Goal: Use online tool/utility: Utilize a website feature to perform a specific function

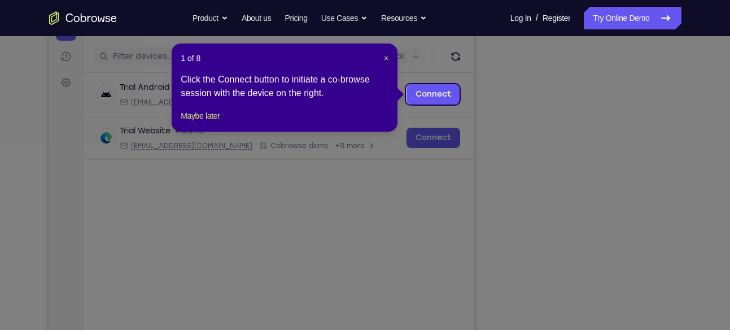
scroll to position [133, 0]
click at [389, 55] on span "×" at bounding box center [386, 58] width 5 height 9
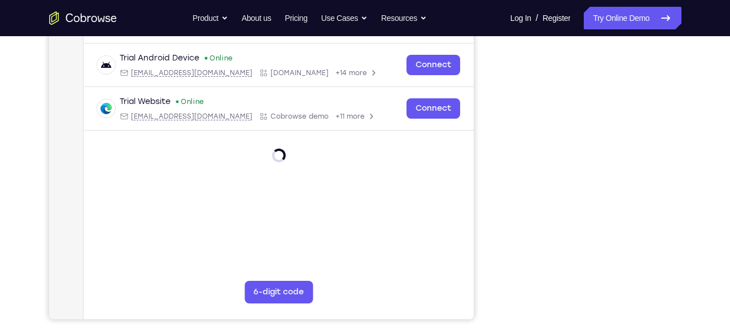
scroll to position [67, 0]
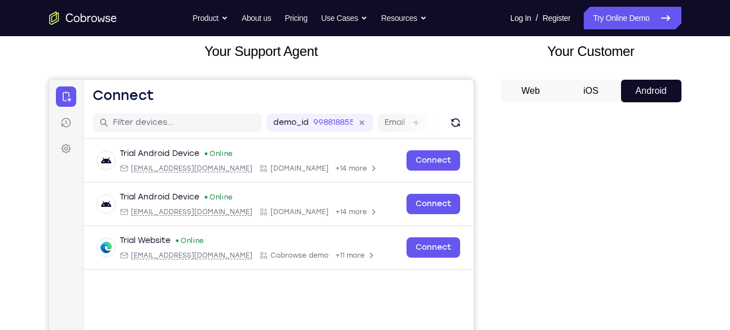
click at [593, 84] on button "iOS" at bounding box center [591, 91] width 60 height 23
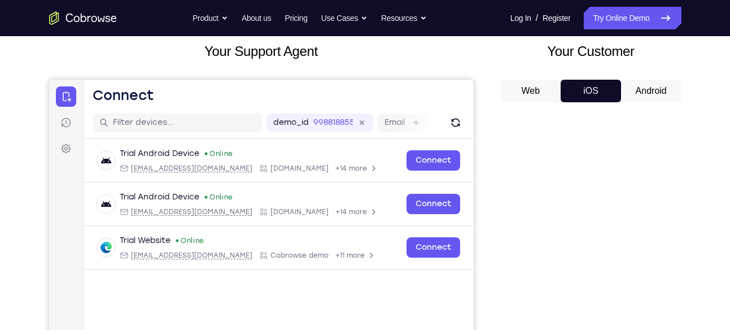
click at [633, 81] on button "Android" at bounding box center [651, 91] width 60 height 23
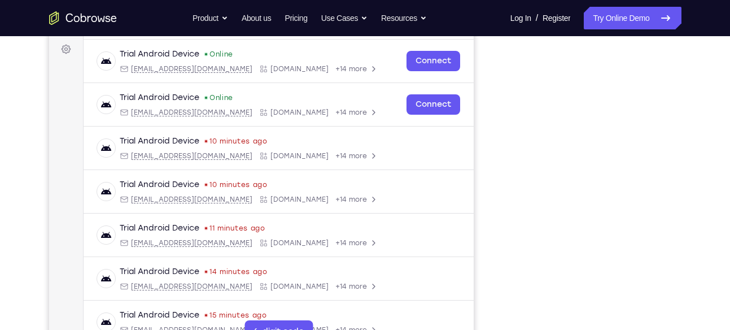
scroll to position [166, 0]
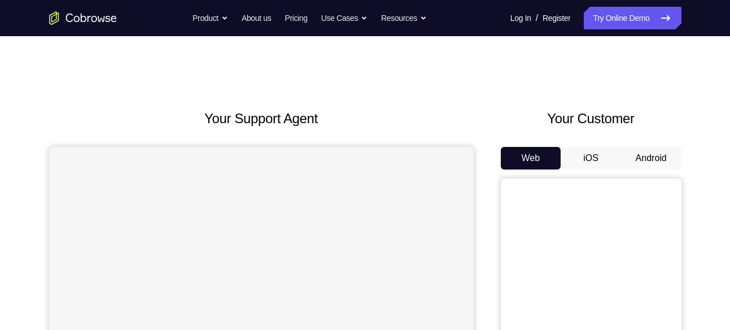
click at [654, 158] on button "Android" at bounding box center [651, 158] width 60 height 23
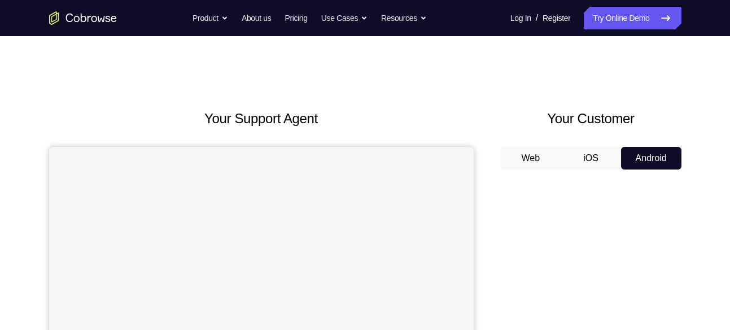
click at [654, 158] on button "Android" at bounding box center [651, 158] width 60 height 23
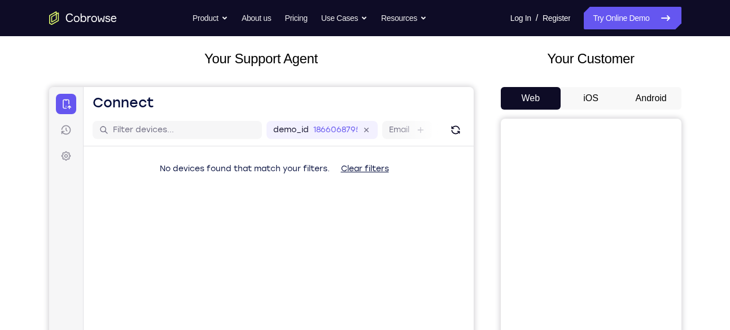
scroll to position [59, 0]
click at [648, 106] on button "Android" at bounding box center [651, 99] width 60 height 23
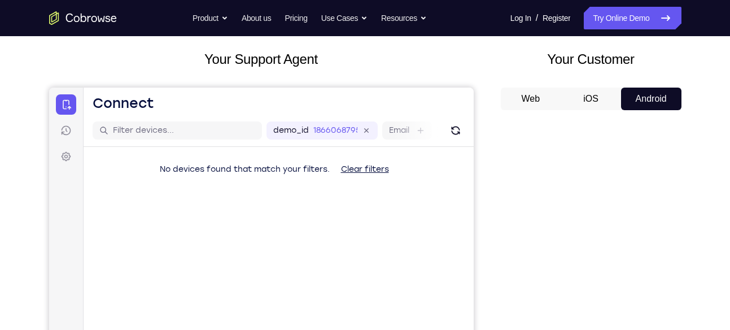
click at [648, 106] on button "Android" at bounding box center [651, 99] width 60 height 23
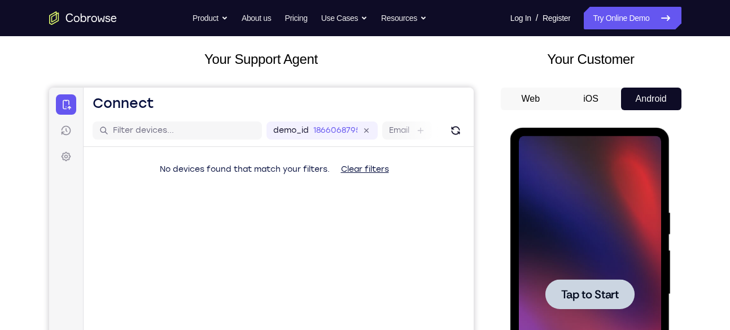
scroll to position [0, 0]
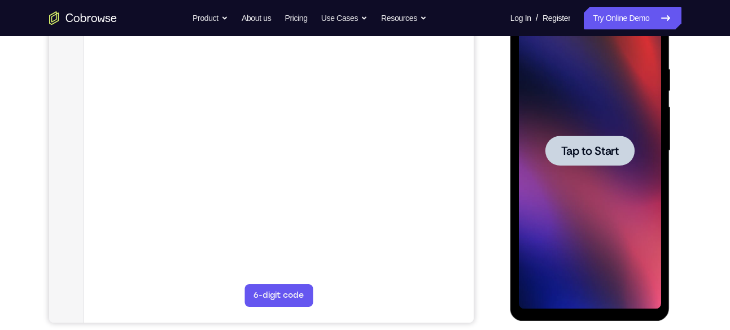
click at [616, 160] on div at bounding box center [590, 151] width 89 height 30
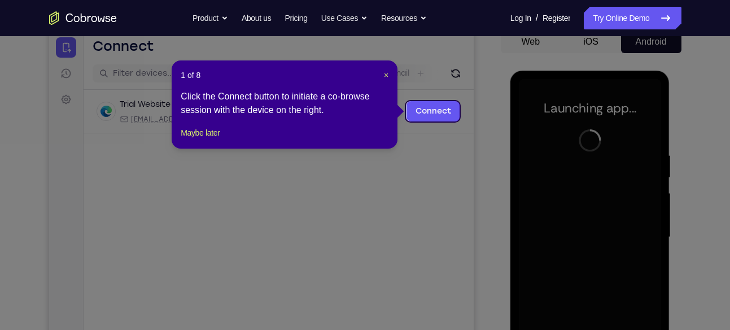
scroll to position [117, 0]
click at [385, 71] on span "×" at bounding box center [386, 74] width 5 height 9
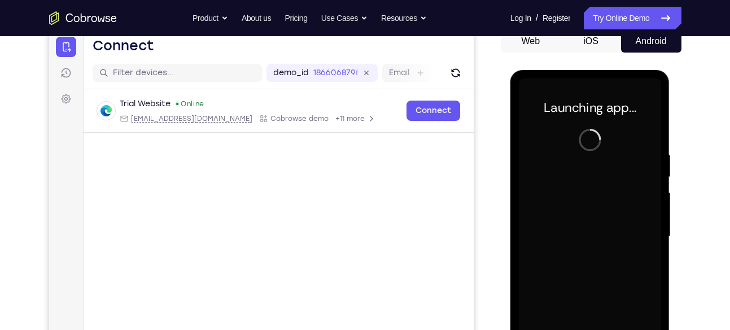
scroll to position [172, 0]
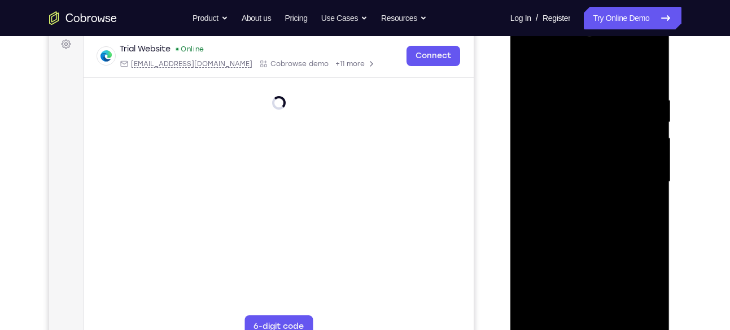
click at [597, 322] on div at bounding box center [590, 182] width 142 height 316
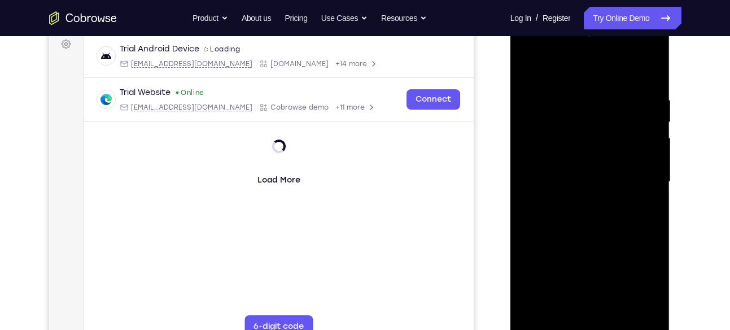
click at [594, 323] on div at bounding box center [590, 182] width 142 height 316
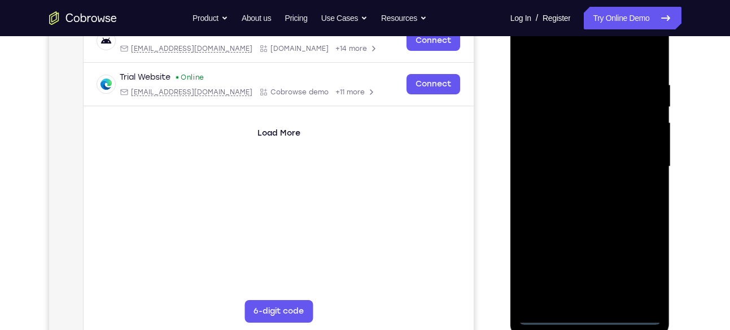
scroll to position [188, 0]
click at [588, 310] on div at bounding box center [590, 166] width 142 height 316
click at [598, 319] on div at bounding box center [590, 166] width 142 height 316
click at [642, 273] on div at bounding box center [590, 166] width 142 height 316
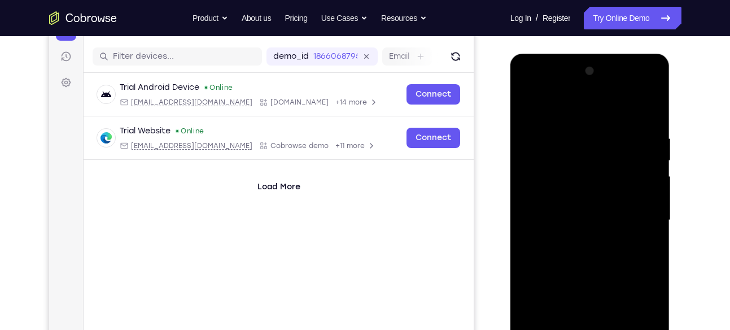
scroll to position [132, 0]
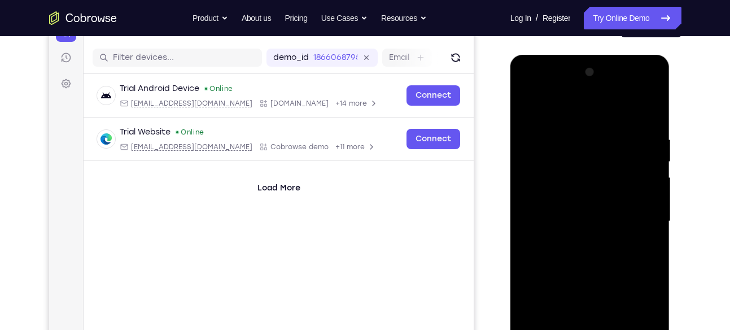
click at [546, 105] on div at bounding box center [590, 221] width 142 height 316
click at [643, 230] on div at bounding box center [590, 221] width 142 height 316
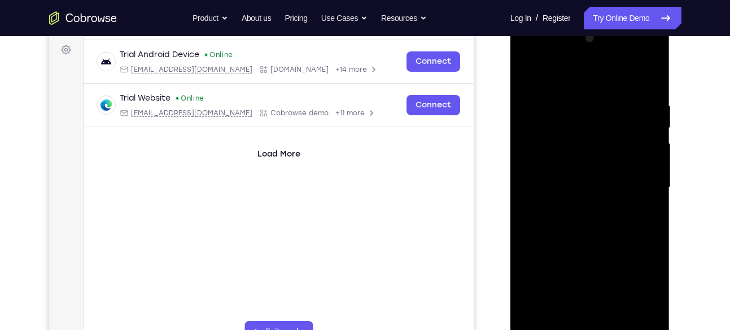
scroll to position [167, 0]
click at [573, 208] on div at bounding box center [590, 187] width 142 height 316
click at [557, 185] on div at bounding box center [590, 187] width 142 height 316
click at [575, 153] on div at bounding box center [590, 187] width 142 height 316
click at [581, 184] on div at bounding box center [590, 187] width 142 height 316
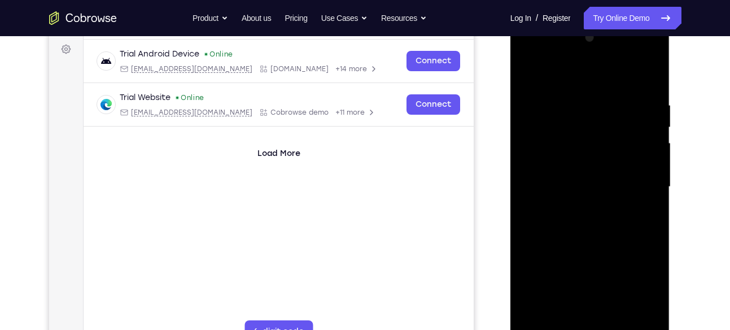
click at [588, 181] on div at bounding box center [590, 187] width 142 height 316
click at [627, 185] on div at bounding box center [590, 187] width 142 height 316
click at [621, 235] on div at bounding box center [590, 187] width 142 height 316
click at [615, 316] on div at bounding box center [590, 187] width 142 height 316
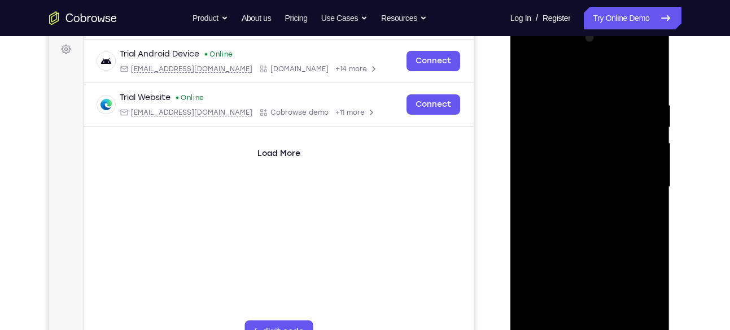
click at [607, 247] on div at bounding box center [590, 187] width 142 height 316
click at [610, 190] on div at bounding box center [590, 187] width 142 height 316
click at [592, 315] on div at bounding box center [590, 187] width 142 height 316
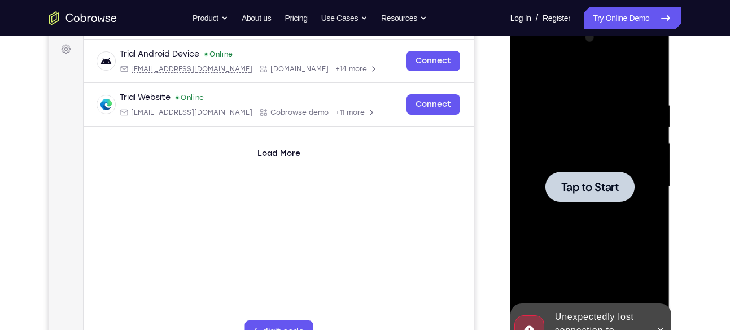
click at [603, 168] on div at bounding box center [590, 187] width 142 height 316
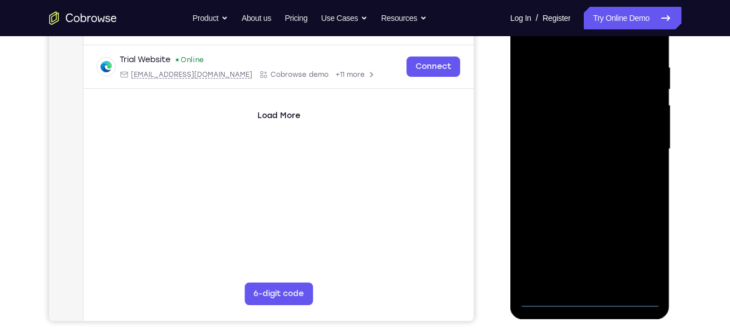
scroll to position [205, 0]
click at [585, 302] on div at bounding box center [590, 148] width 142 height 316
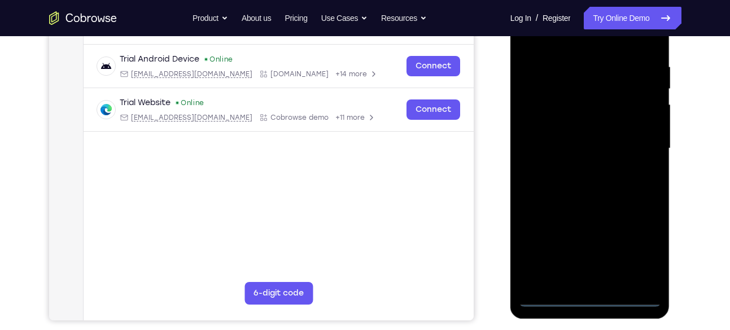
click at [641, 244] on div at bounding box center [590, 148] width 142 height 316
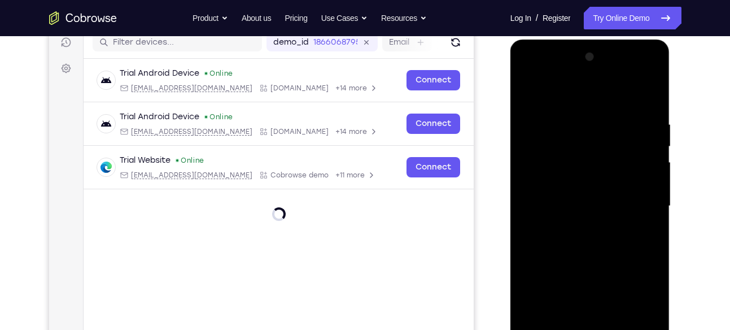
scroll to position [147, 0]
click at [646, 312] on div at bounding box center [590, 207] width 142 height 316
click at [633, 317] on div at bounding box center [590, 207] width 142 height 316
click at [638, 313] on div at bounding box center [590, 207] width 142 height 316
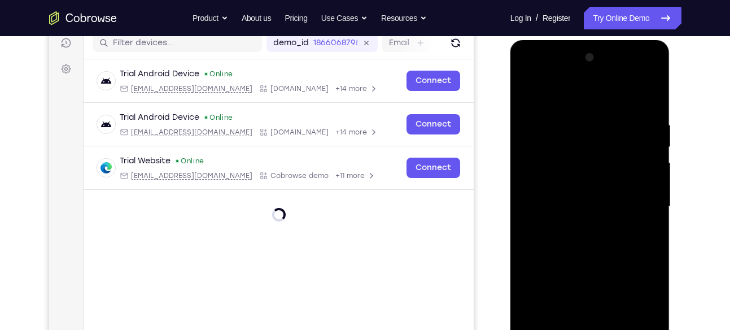
click at [638, 313] on div at bounding box center [590, 207] width 142 height 316
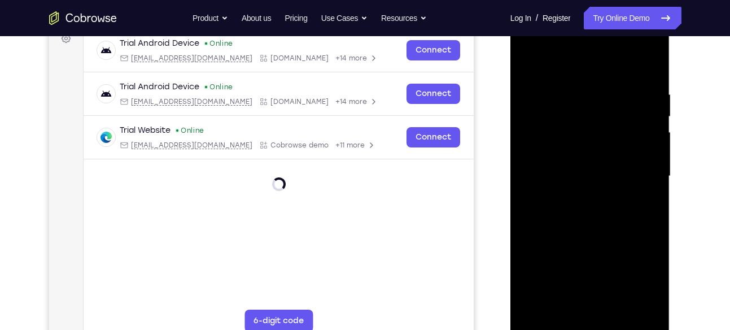
scroll to position [178, 0]
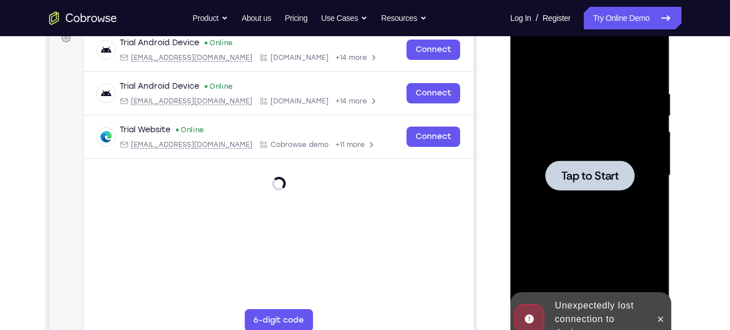
click at [617, 180] on span "Tap to Start" at bounding box center [591, 175] width 58 height 11
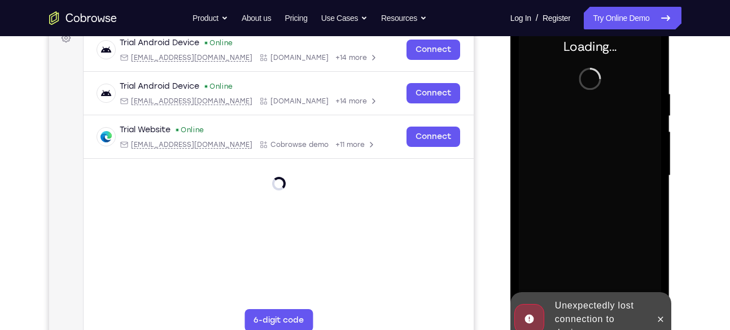
click at [664, 328] on div at bounding box center [661, 319] width 18 height 54
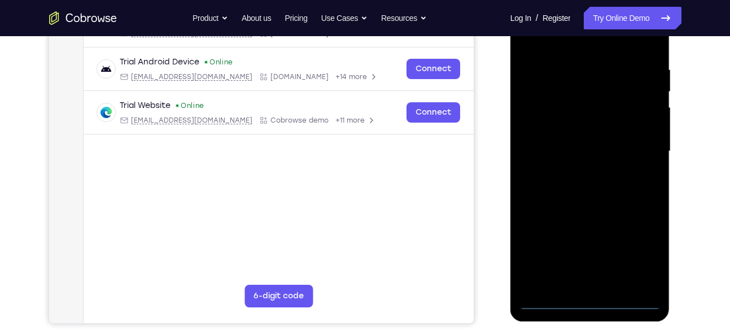
scroll to position [202, 0]
click at [597, 299] on div at bounding box center [590, 152] width 142 height 316
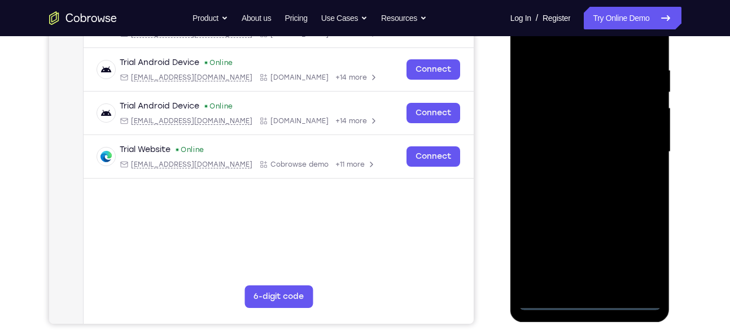
click at [633, 265] on div at bounding box center [590, 152] width 142 height 316
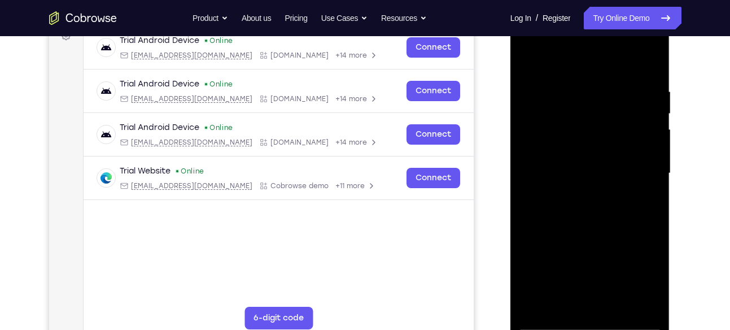
scroll to position [179, 0]
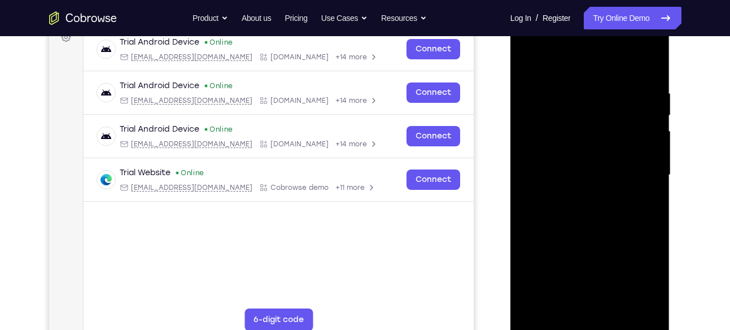
click at [601, 69] on div at bounding box center [590, 175] width 142 height 316
click at [639, 167] on div at bounding box center [590, 175] width 142 height 316
click at [575, 193] on div at bounding box center [590, 175] width 142 height 316
click at [568, 148] on div at bounding box center [590, 175] width 142 height 316
click at [573, 169] on div at bounding box center [590, 175] width 142 height 316
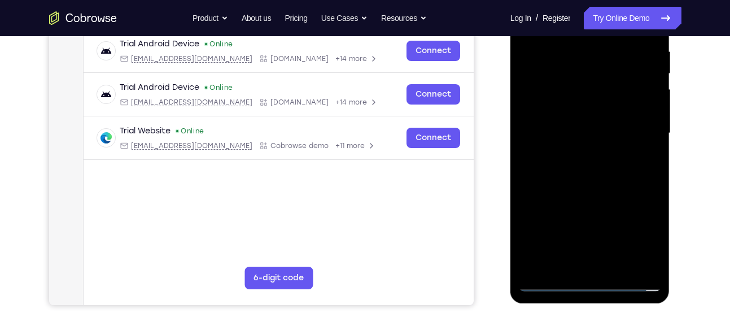
scroll to position [221, 0]
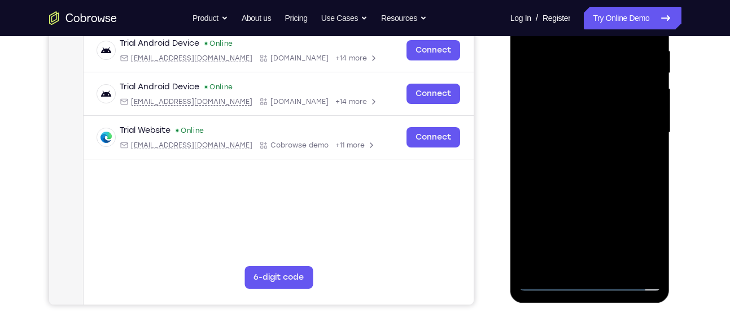
drag, startPoint x: 529, startPoint y: 107, endPoint x: 534, endPoint y: 47, distance: 60.1
click at [534, 47] on div at bounding box center [590, 133] width 142 height 316
click at [563, 102] on div at bounding box center [590, 133] width 142 height 316
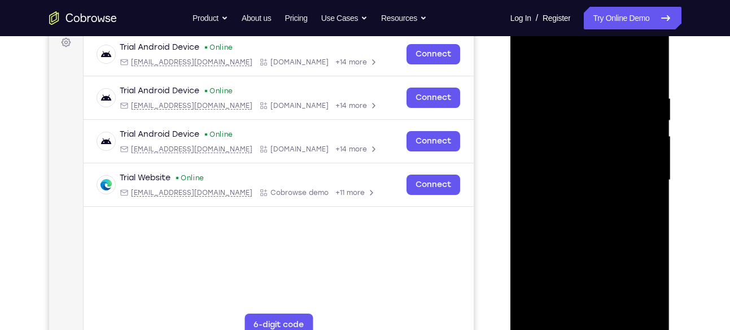
scroll to position [173, 0]
click at [597, 154] on div at bounding box center [590, 181] width 142 height 316
click at [619, 315] on div at bounding box center [590, 181] width 142 height 316
click at [589, 239] on div at bounding box center [590, 181] width 142 height 316
click at [601, 184] on div at bounding box center [590, 181] width 142 height 316
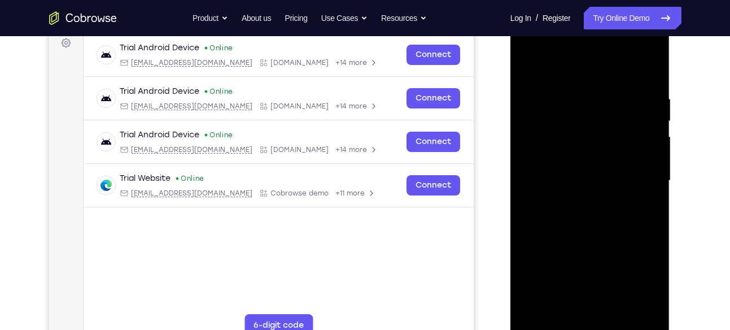
click at [575, 299] on div at bounding box center [590, 181] width 142 height 316
click at [569, 312] on div at bounding box center [590, 181] width 142 height 316
click at [644, 202] on div at bounding box center [590, 181] width 142 height 316
click at [650, 302] on div at bounding box center [590, 181] width 142 height 316
click at [549, 208] on div at bounding box center [590, 181] width 142 height 316
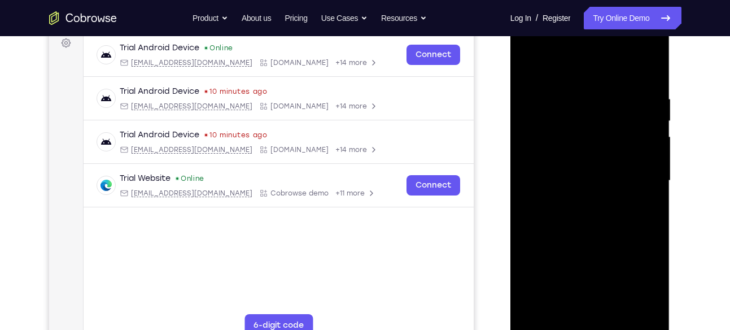
click at [646, 288] on div at bounding box center [590, 181] width 142 height 316
click at [653, 291] on div at bounding box center [590, 181] width 142 height 316
click at [650, 290] on div at bounding box center [590, 181] width 142 height 316
click at [648, 212] on div at bounding box center [590, 181] width 142 height 316
click at [527, 68] on div at bounding box center [590, 181] width 142 height 316
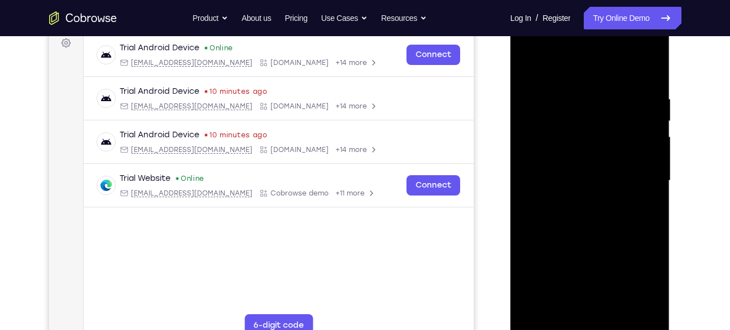
click at [588, 232] on div at bounding box center [590, 181] width 142 height 316
click at [572, 306] on div at bounding box center [590, 181] width 142 height 316
click at [647, 201] on div at bounding box center [590, 181] width 142 height 316
click at [636, 305] on div at bounding box center [590, 181] width 142 height 316
click at [638, 306] on div at bounding box center [590, 181] width 142 height 316
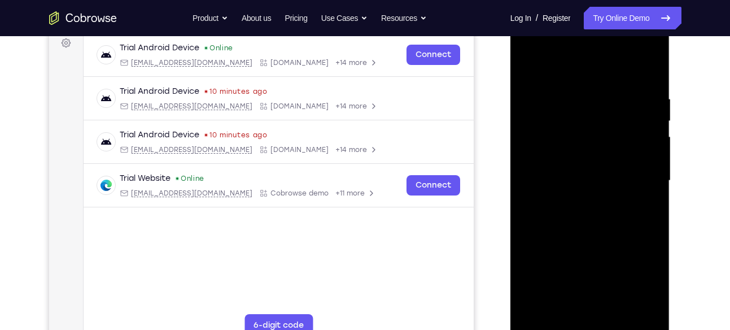
click at [647, 211] on div at bounding box center [590, 181] width 142 height 316
click at [530, 69] on div at bounding box center [590, 181] width 142 height 316
click at [577, 238] on div at bounding box center [590, 181] width 142 height 316
click at [575, 302] on div at bounding box center [590, 181] width 142 height 316
click at [576, 306] on div at bounding box center [590, 181] width 142 height 316
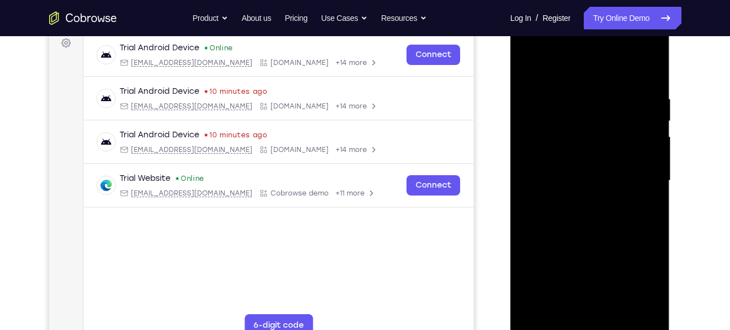
click at [576, 306] on div at bounding box center [590, 181] width 142 height 316
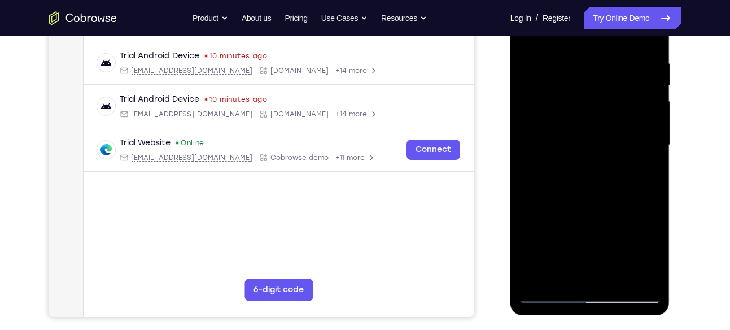
scroll to position [210, 0]
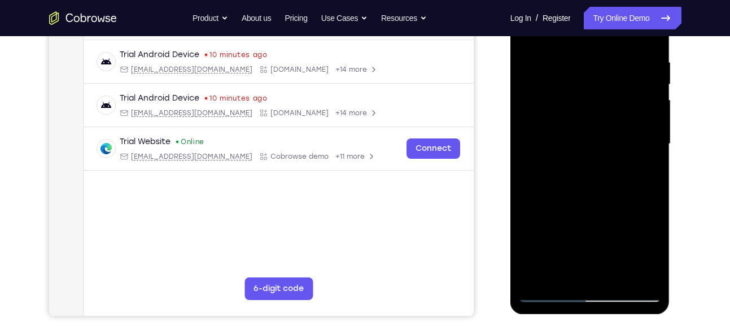
click at [581, 265] on div at bounding box center [590, 144] width 142 height 316
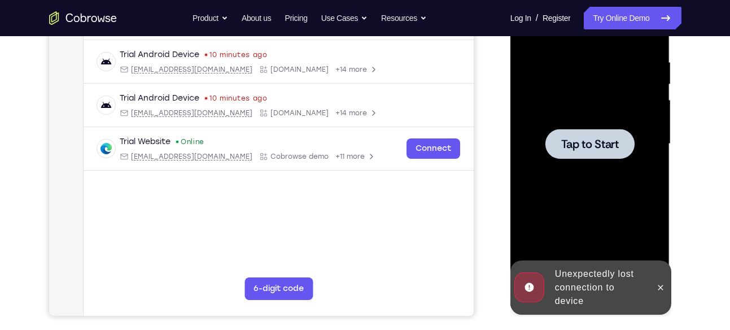
click at [590, 123] on div at bounding box center [590, 144] width 142 height 316
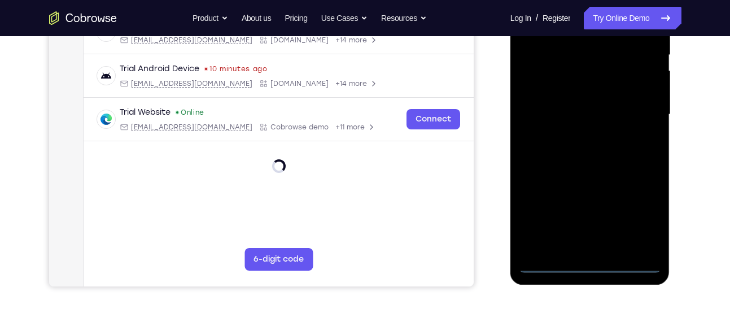
scroll to position [240, 0]
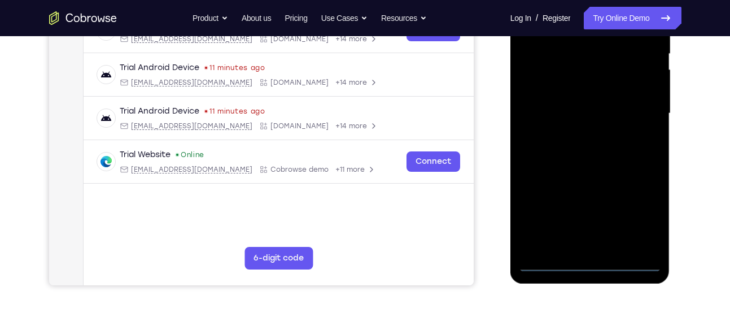
click at [595, 268] on div at bounding box center [590, 113] width 142 height 316
click at [647, 208] on div at bounding box center [590, 113] width 142 height 316
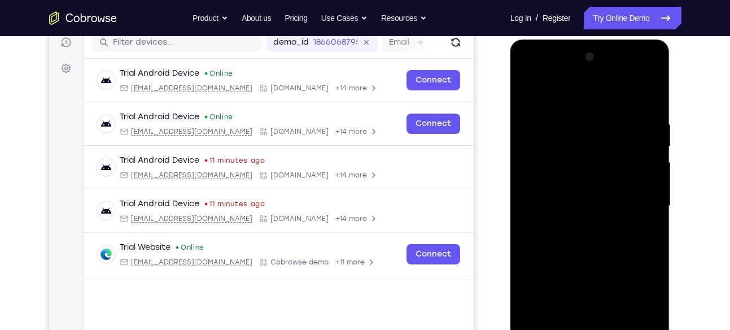
scroll to position [147, 0]
click at [567, 105] on div at bounding box center [590, 207] width 142 height 316
click at [645, 201] on div at bounding box center [590, 207] width 142 height 316
click at [578, 225] on div at bounding box center [590, 207] width 142 height 316
click at [582, 192] on div at bounding box center [590, 207] width 142 height 316
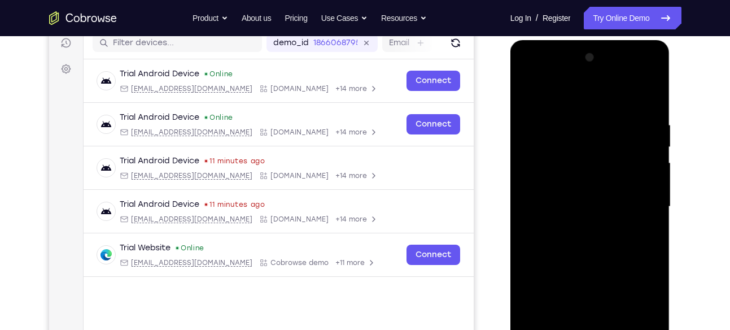
click at [589, 181] on div at bounding box center [590, 207] width 142 height 316
click at [586, 208] on div at bounding box center [590, 207] width 142 height 316
click at [583, 242] on div at bounding box center [590, 207] width 142 height 316
click at [584, 242] on div at bounding box center [590, 207] width 142 height 316
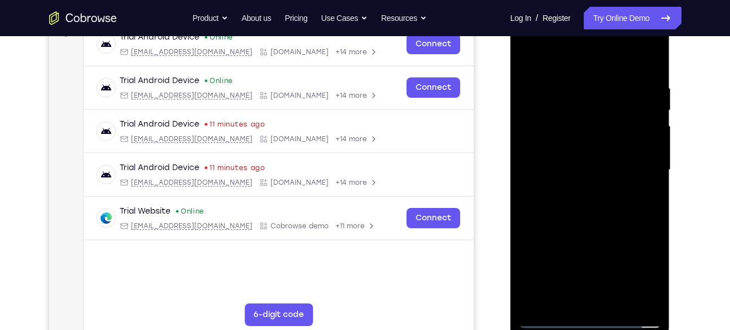
click at [617, 303] on div at bounding box center [590, 170] width 142 height 316
click at [640, 225] on div at bounding box center [590, 170] width 142 height 316
click at [624, 300] on div at bounding box center [590, 170] width 142 height 316
click at [598, 230] on div at bounding box center [590, 170] width 142 height 316
click at [581, 219] on div at bounding box center [590, 170] width 142 height 316
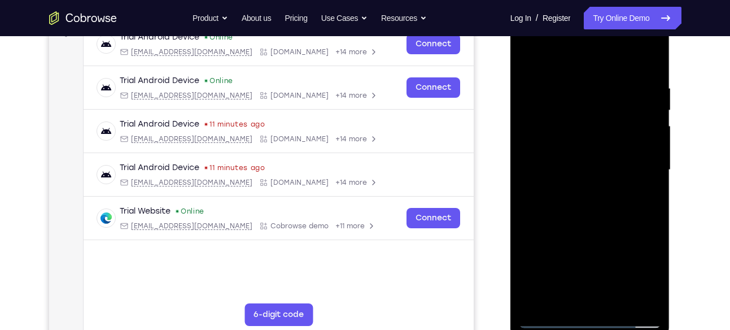
click at [581, 219] on div at bounding box center [590, 170] width 142 height 316
click at [581, 290] on div at bounding box center [590, 170] width 142 height 316
click at [581, 295] on div at bounding box center [590, 170] width 142 height 316
click at [564, 136] on div at bounding box center [590, 170] width 142 height 316
click at [609, 236] on div at bounding box center [590, 170] width 142 height 316
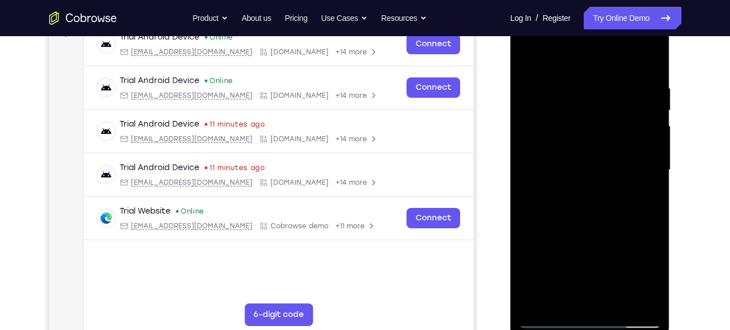
click at [650, 279] on div at bounding box center [590, 170] width 142 height 316
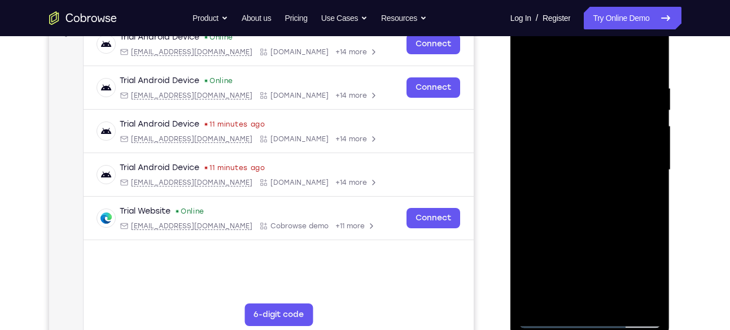
click at [650, 279] on div at bounding box center [590, 170] width 142 height 316
click at [645, 190] on div at bounding box center [590, 170] width 142 height 316
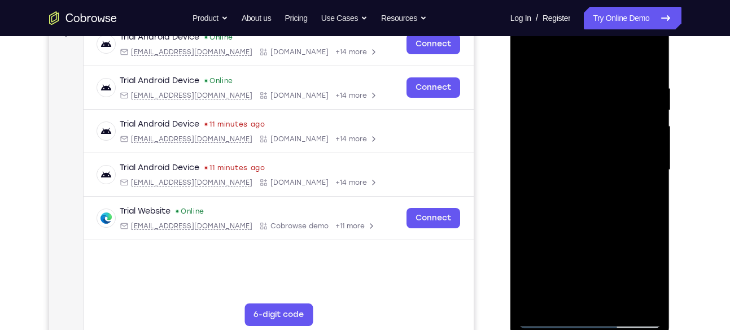
click at [649, 294] on div at bounding box center [590, 170] width 142 height 316
click at [650, 198] on div at bounding box center [590, 170] width 142 height 316
click at [529, 59] on div at bounding box center [590, 170] width 142 height 316
click at [658, 130] on div at bounding box center [590, 170] width 142 height 316
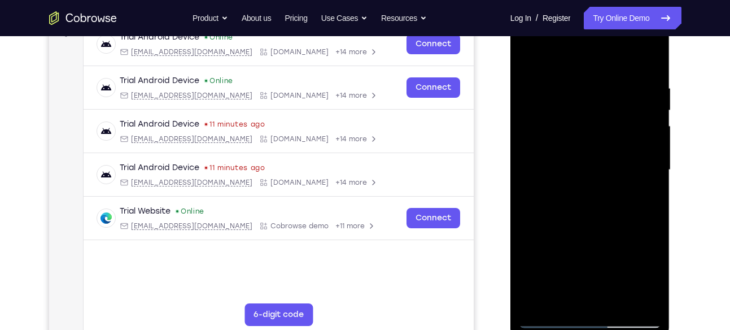
click at [658, 130] on div at bounding box center [590, 170] width 142 height 316
click at [606, 227] on div at bounding box center [590, 170] width 142 height 316
click at [528, 128] on div at bounding box center [590, 170] width 142 height 316
click at [639, 201] on div at bounding box center [590, 170] width 142 height 316
click at [601, 76] on div at bounding box center [590, 170] width 142 height 316
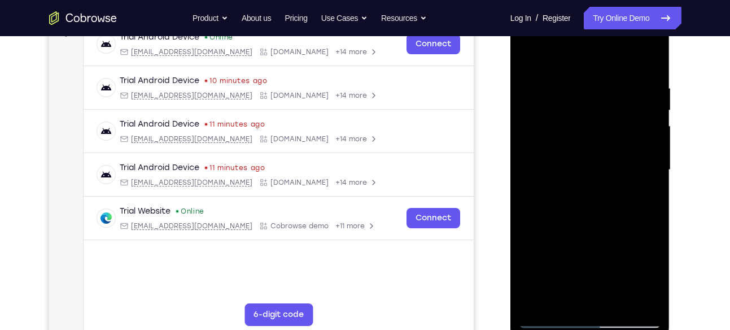
click at [592, 129] on div at bounding box center [590, 170] width 142 height 316
click at [633, 184] on div at bounding box center [590, 170] width 142 height 316
click at [585, 68] on div at bounding box center [590, 170] width 142 height 316
click at [647, 73] on div at bounding box center [590, 170] width 142 height 316
click at [526, 53] on div at bounding box center [590, 170] width 142 height 316
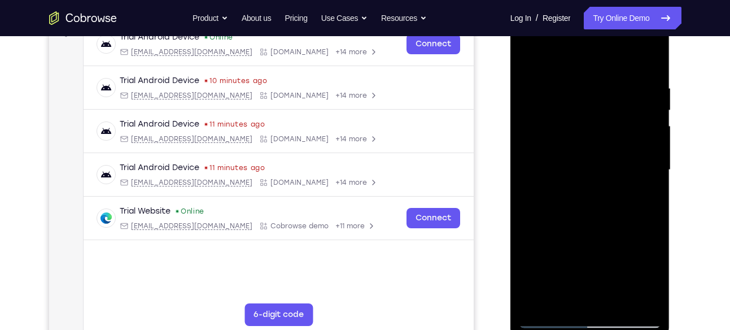
click at [536, 147] on div at bounding box center [590, 170] width 142 height 316
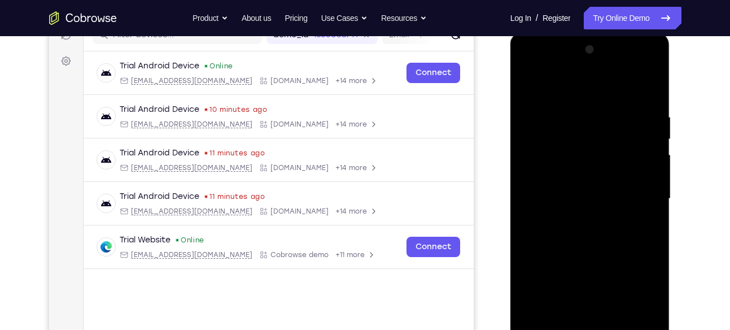
scroll to position [154, 0]
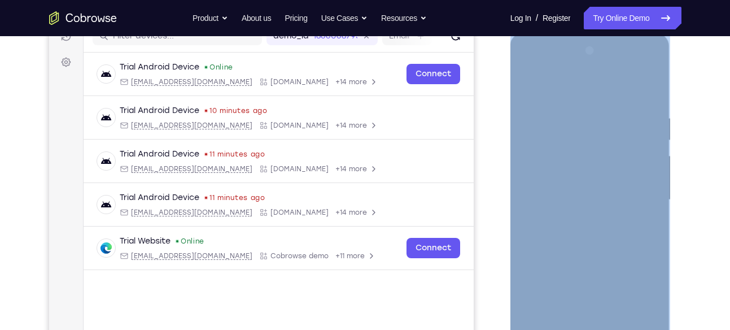
drag, startPoint x: 669, startPoint y: 156, endPoint x: 643, endPoint y: 156, distance: 26.0
click at [643, 156] on div at bounding box center [591, 201] width 160 height 337
click at [643, 156] on div at bounding box center [590, 200] width 142 height 316
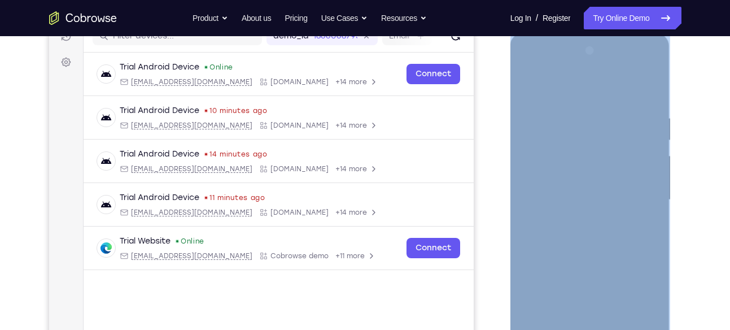
click at [643, 156] on div at bounding box center [590, 200] width 142 height 316
click at [555, 177] on div at bounding box center [590, 200] width 142 height 316
click at [634, 186] on div at bounding box center [590, 200] width 142 height 316
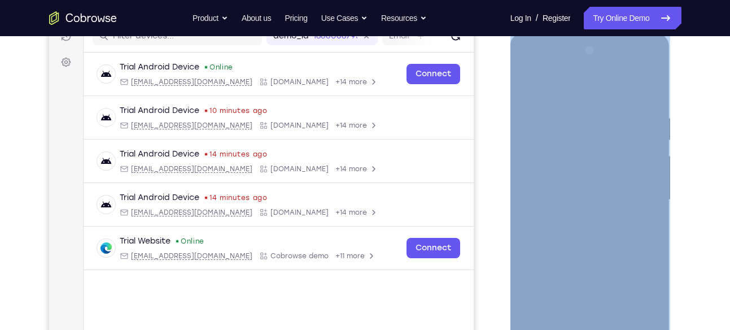
click at [634, 186] on div at bounding box center [590, 200] width 142 height 316
click at [653, 53] on div at bounding box center [590, 200] width 142 height 316
click at [536, 83] on div at bounding box center [590, 200] width 142 height 316
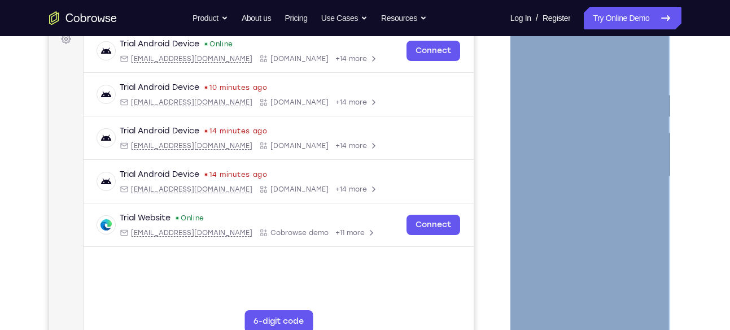
scroll to position [176, 0]
click at [532, 58] on div at bounding box center [590, 178] width 142 height 316
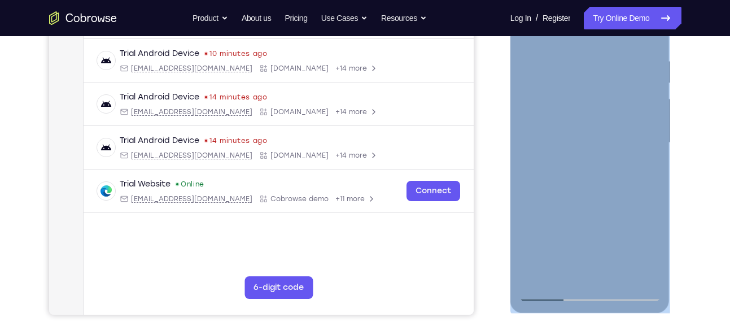
scroll to position [211, 0]
click at [620, 282] on div at bounding box center [590, 142] width 142 height 316
click at [621, 277] on div at bounding box center [590, 142] width 142 height 316
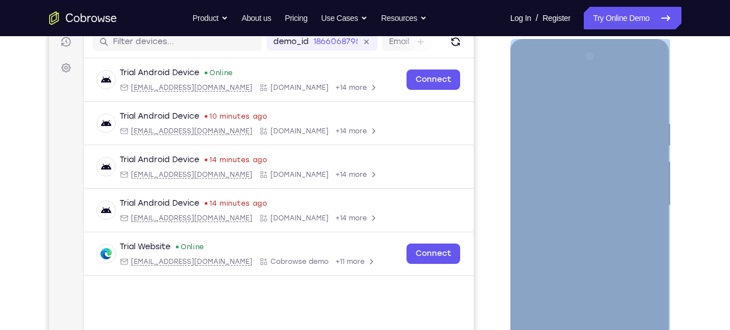
scroll to position [147, 0]
click at [531, 101] on div at bounding box center [590, 206] width 142 height 316
click at [575, 210] on div at bounding box center [590, 206] width 142 height 316
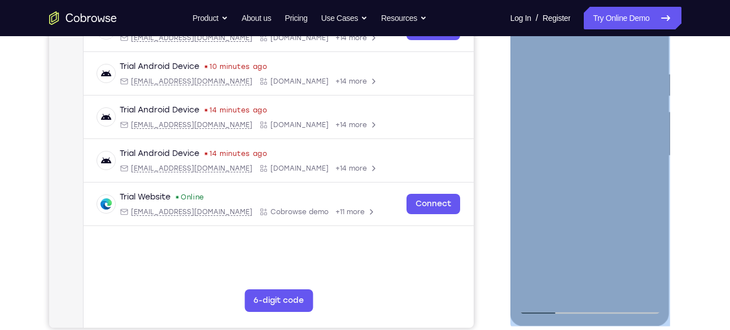
scroll to position [198, 0]
click at [565, 281] on div at bounding box center [590, 155] width 142 height 316
click at [646, 192] on div at bounding box center [590, 155] width 142 height 316
click at [643, 281] on div at bounding box center [590, 155] width 142 height 316
click at [650, 182] on div at bounding box center [590, 155] width 142 height 316
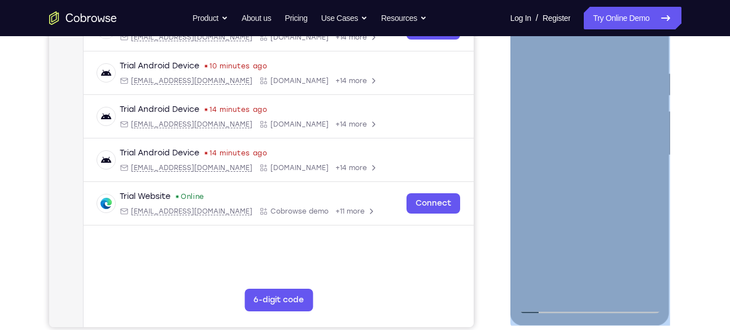
click at [528, 42] on div at bounding box center [590, 155] width 142 height 316
click at [542, 43] on div at bounding box center [590, 155] width 142 height 316
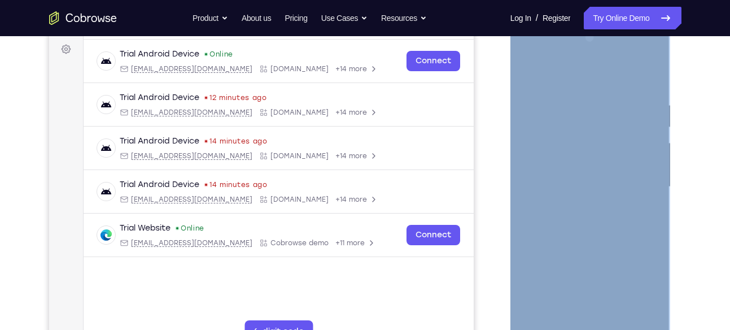
scroll to position [164, 0]
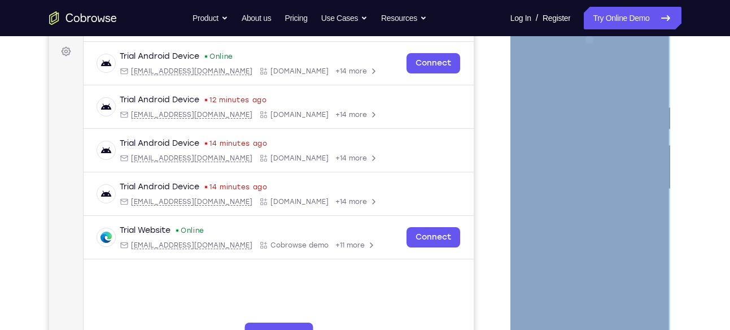
click at [645, 324] on div at bounding box center [590, 189] width 142 height 316
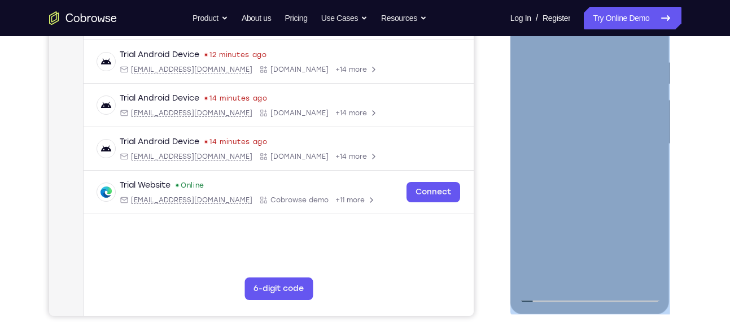
scroll to position [210, 0]
click at [644, 276] on div at bounding box center [590, 143] width 142 height 316
click at [537, 162] on div at bounding box center [590, 143] width 142 height 316
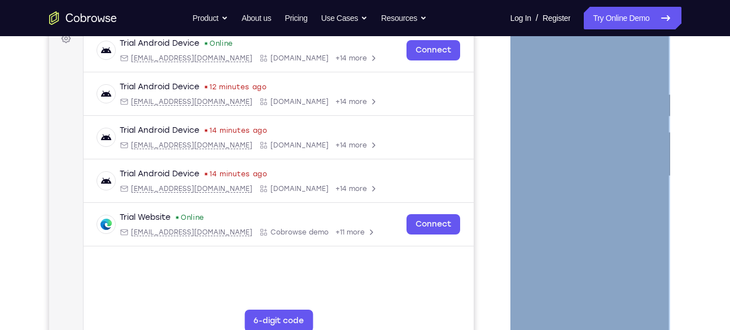
scroll to position [153, 0]
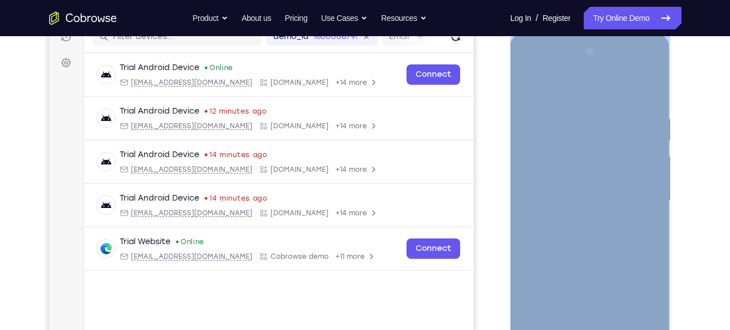
click at [612, 164] on div at bounding box center [590, 200] width 142 height 316
click at [648, 198] on div at bounding box center [590, 200] width 142 height 316
click at [658, 198] on div at bounding box center [590, 200] width 142 height 316
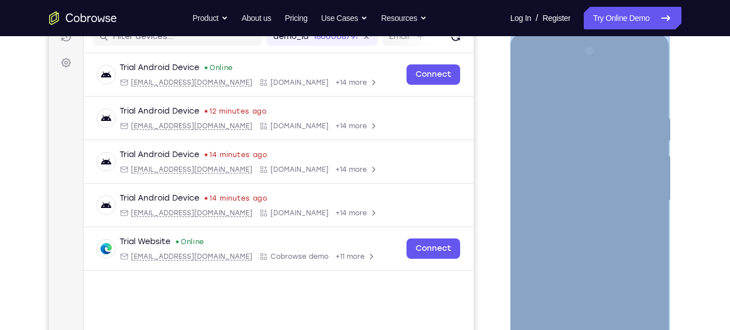
drag, startPoint x: 658, startPoint y: 198, endPoint x: 654, endPoint y: 213, distance: 15.1
click at [654, 213] on div at bounding box center [590, 200] width 142 height 316
drag, startPoint x: 654, startPoint y: 213, endPoint x: 654, endPoint y: 221, distance: 8.5
click at [654, 221] on div at bounding box center [590, 200] width 142 height 316
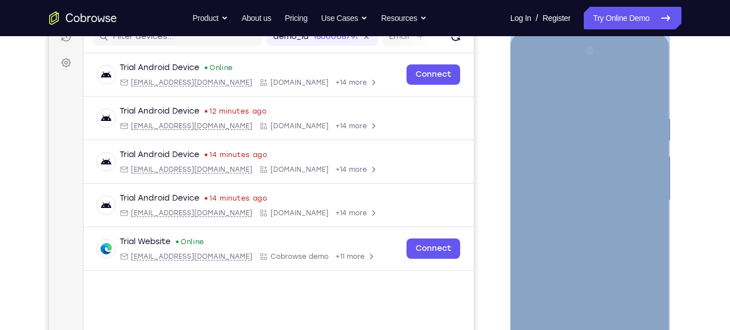
click at [651, 146] on div at bounding box center [590, 200] width 142 height 316
click at [606, 188] on div at bounding box center [590, 200] width 89 height 30
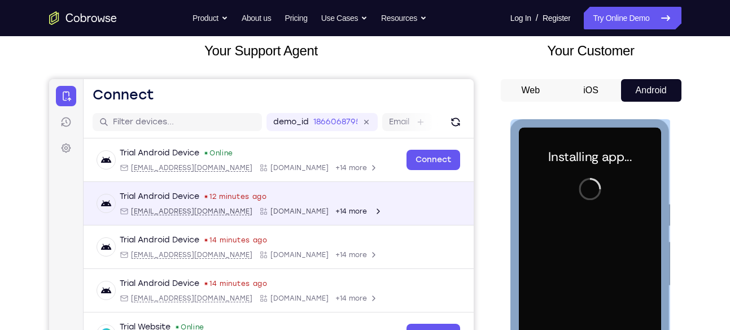
scroll to position [66, 0]
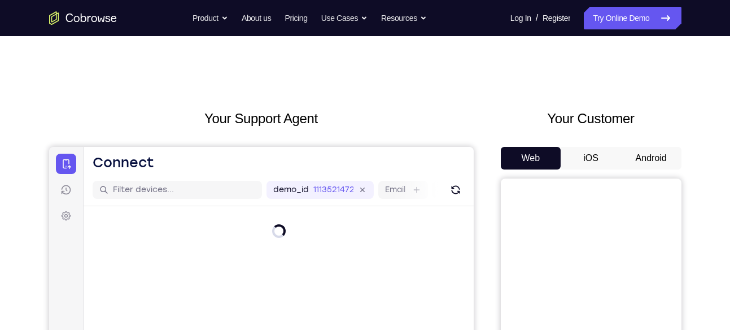
click at [642, 150] on button "Android" at bounding box center [651, 158] width 60 height 23
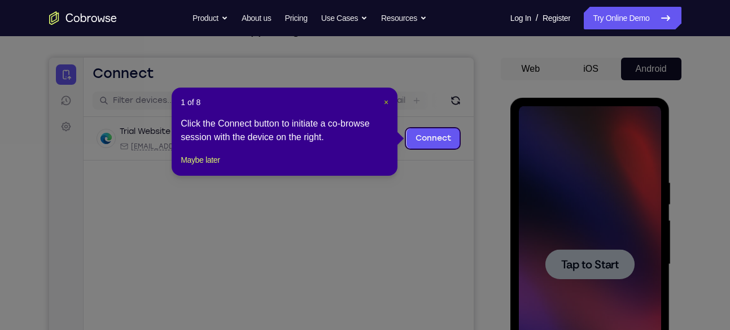
click at [385, 99] on span "×" at bounding box center [386, 102] width 5 height 9
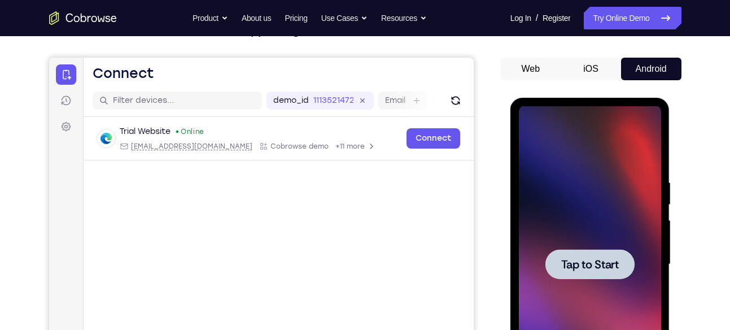
click at [621, 270] on div at bounding box center [590, 264] width 89 height 30
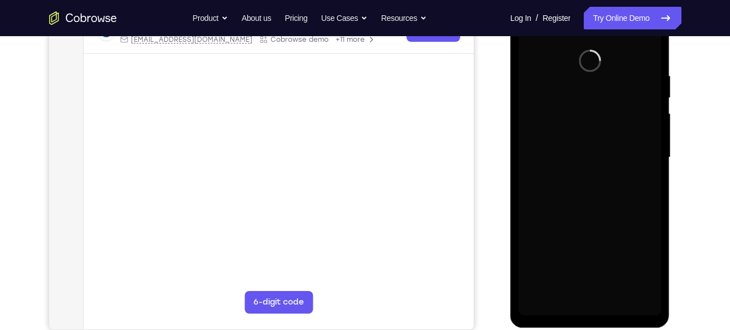
scroll to position [197, 0]
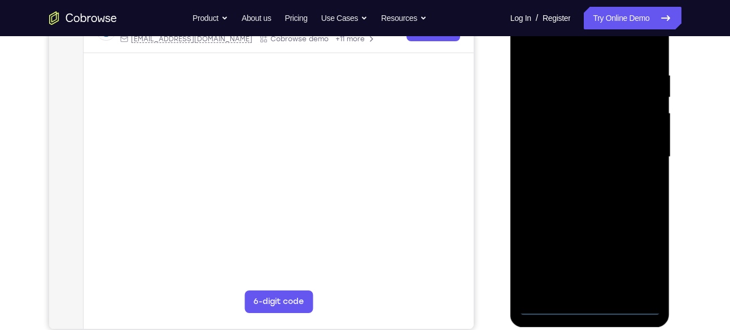
click at [591, 310] on div at bounding box center [590, 157] width 142 height 316
click at [594, 305] on div at bounding box center [590, 157] width 142 height 316
click at [594, 303] on div at bounding box center [590, 157] width 142 height 316
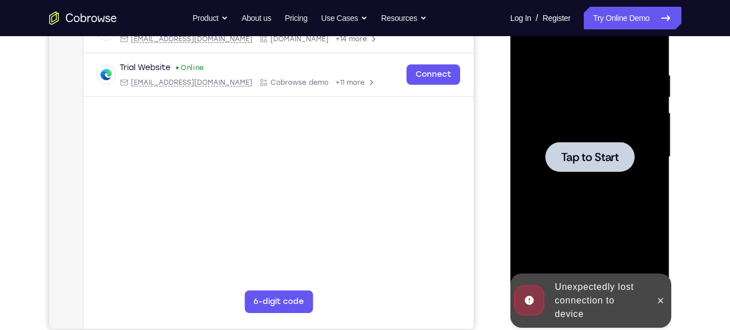
click at [575, 137] on div at bounding box center [590, 157] width 142 height 316
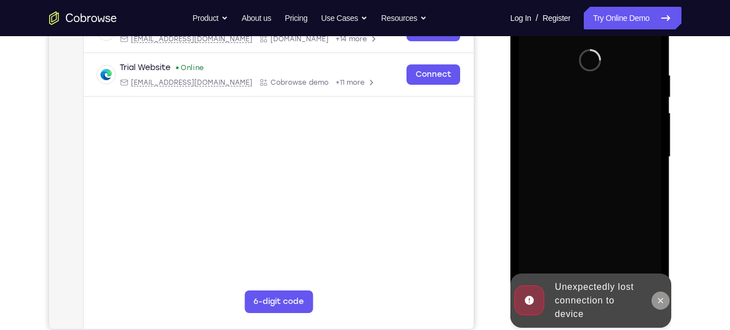
click at [662, 299] on icon at bounding box center [661, 300] width 5 height 5
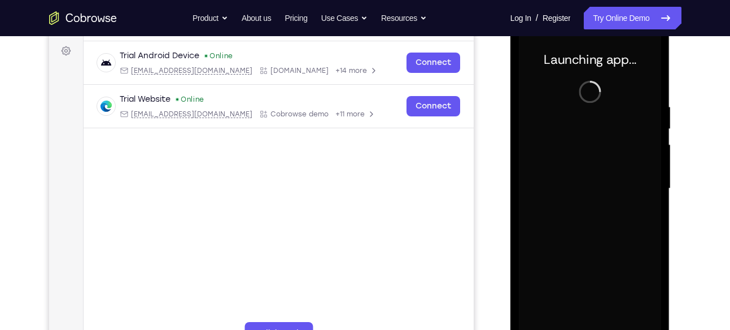
scroll to position [194, 0]
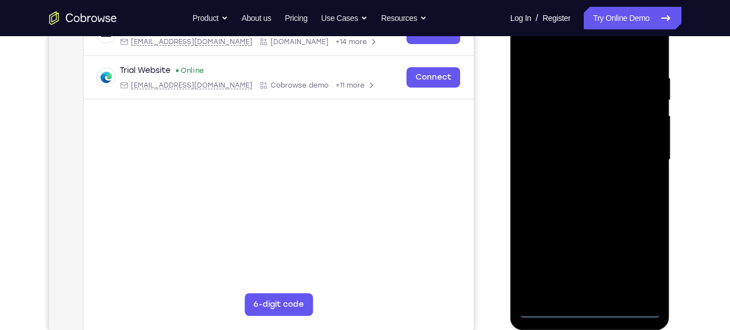
click at [595, 307] on div at bounding box center [590, 160] width 142 height 316
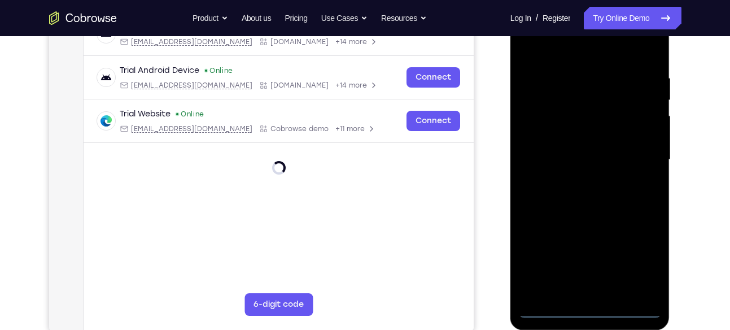
click at [632, 267] on div at bounding box center [590, 160] width 142 height 316
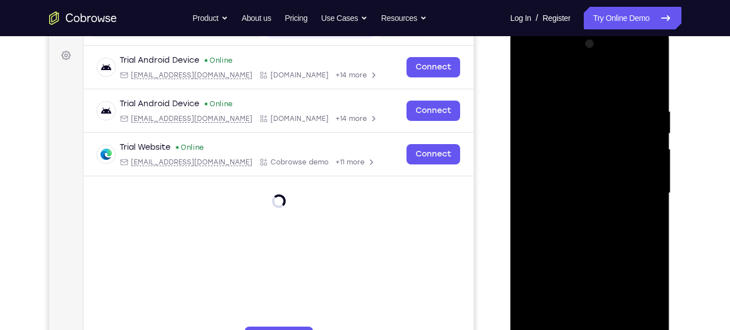
scroll to position [160, 0]
click at [585, 91] on div at bounding box center [590, 194] width 142 height 316
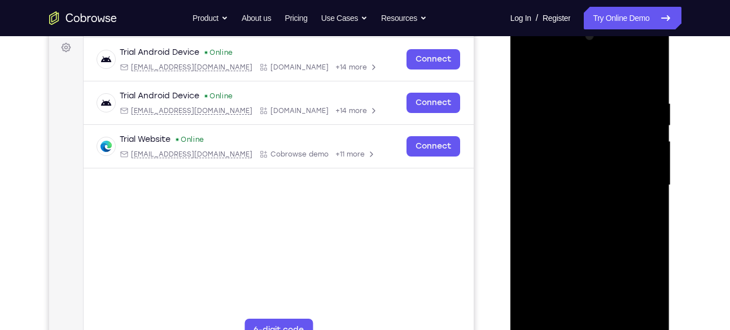
scroll to position [169, 0]
click at [633, 186] on div at bounding box center [590, 185] width 142 height 316
click at [581, 204] on div at bounding box center [590, 185] width 142 height 316
click at [597, 168] on div at bounding box center [590, 185] width 142 height 316
click at [643, 135] on div at bounding box center [590, 185] width 142 height 316
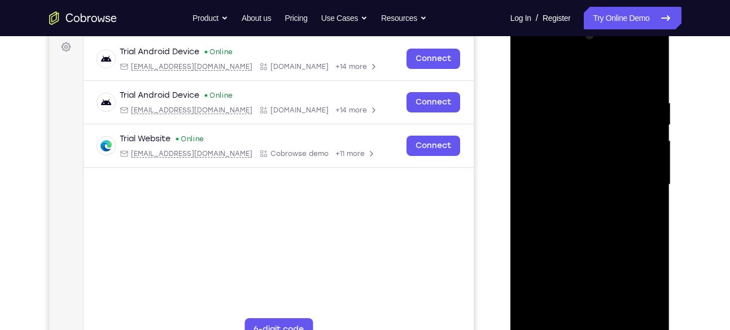
click at [575, 141] on div at bounding box center [590, 185] width 142 height 316
click at [649, 294] on div at bounding box center [590, 185] width 142 height 316
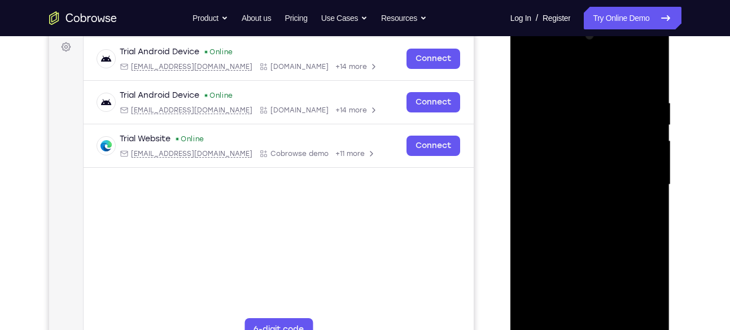
click at [649, 294] on div at bounding box center [590, 185] width 142 height 316
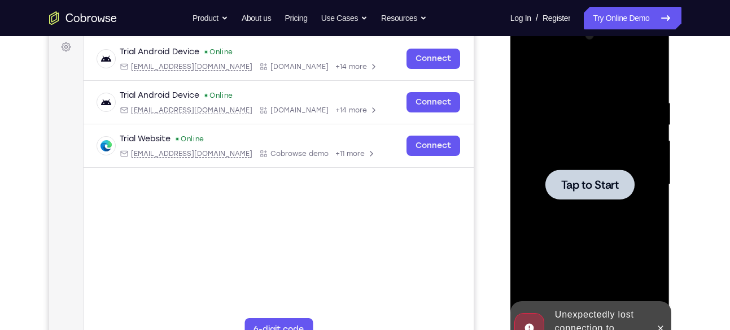
click at [649, 18] on div "Tap to Start" at bounding box center [591, 18] width 160 height 0
click at [649, 294] on div at bounding box center [590, 185] width 142 height 316
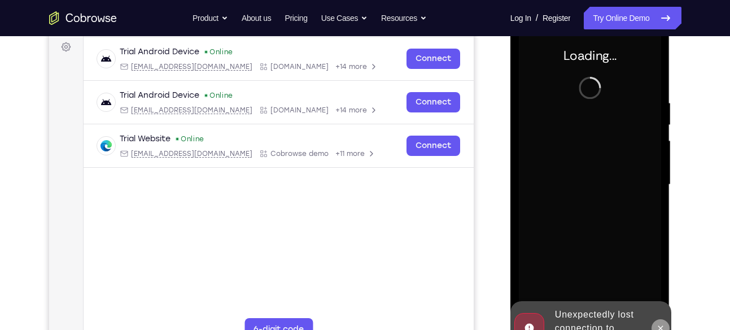
click at [664, 328] on icon at bounding box center [660, 328] width 9 height 9
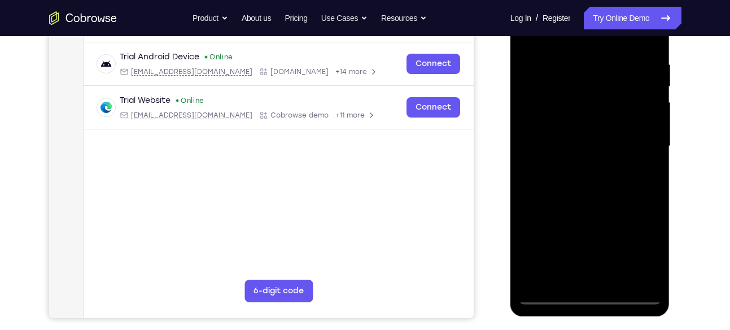
scroll to position [208, 0]
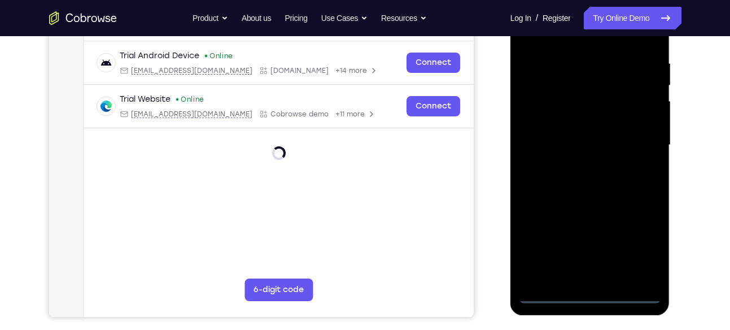
click at [588, 289] on div at bounding box center [590, 145] width 142 height 316
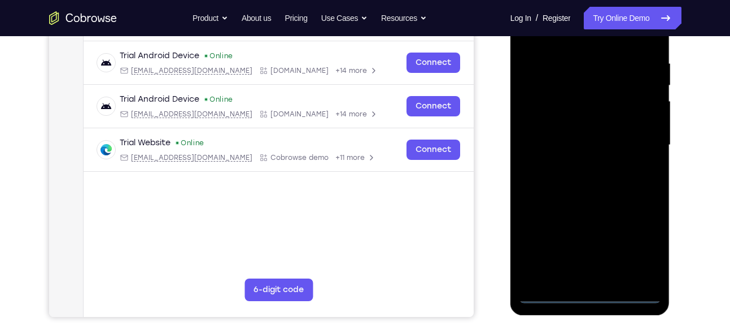
click at [596, 295] on div at bounding box center [590, 145] width 142 height 316
click at [638, 247] on div at bounding box center [590, 145] width 142 height 316
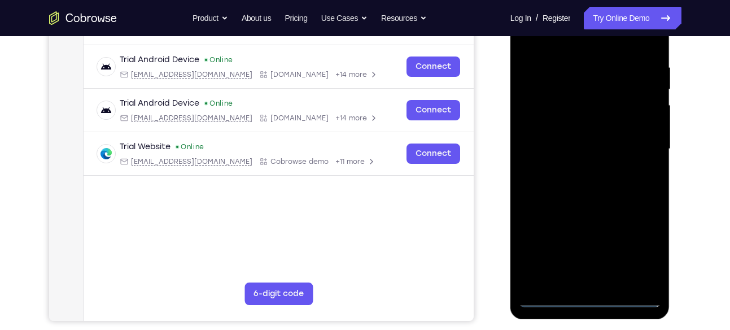
scroll to position [184, 0]
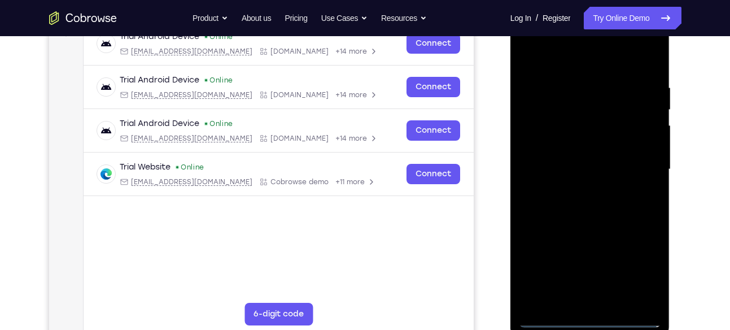
click at [565, 66] on div at bounding box center [590, 169] width 142 height 316
click at [637, 158] on div at bounding box center [590, 169] width 142 height 316
click at [585, 187] on div at bounding box center [590, 169] width 142 height 316
click at [556, 156] on div at bounding box center [590, 169] width 142 height 316
click at [555, 180] on div at bounding box center [590, 169] width 142 height 316
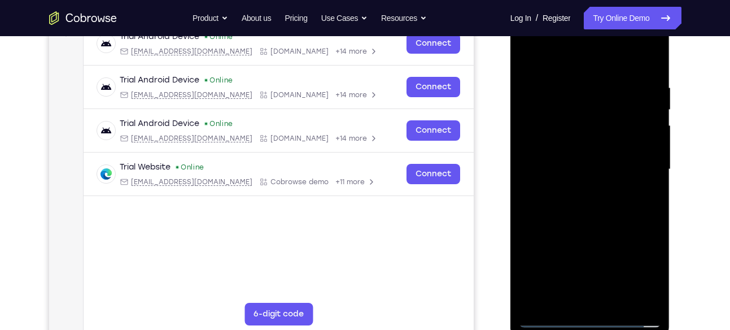
drag, startPoint x: 555, startPoint y: 180, endPoint x: 563, endPoint y: 172, distance: 10.8
click at [563, 172] on div at bounding box center [590, 169] width 142 height 316
click at [564, 169] on div at bounding box center [590, 169] width 142 height 316
click at [570, 162] on div at bounding box center [590, 169] width 142 height 316
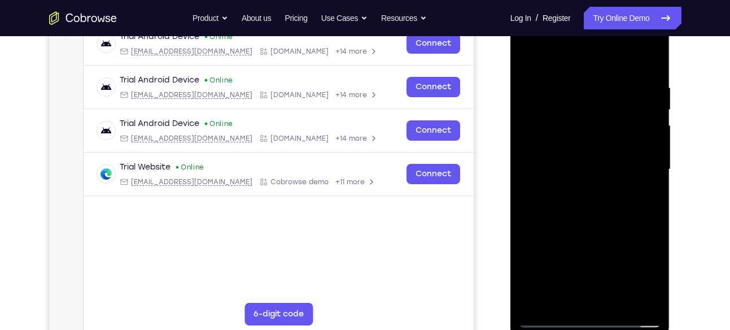
click at [570, 164] on div at bounding box center [590, 169] width 142 height 316
click at [613, 192] on div at bounding box center [590, 169] width 142 height 316
click at [619, 206] on div at bounding box center [590, 169] width 142 height 316
click at [615, 213] on div at bounding box center [590, 169] width 142 height 316
click at [651, 219] on div at bounding box center [590, 169] width 142 height 316
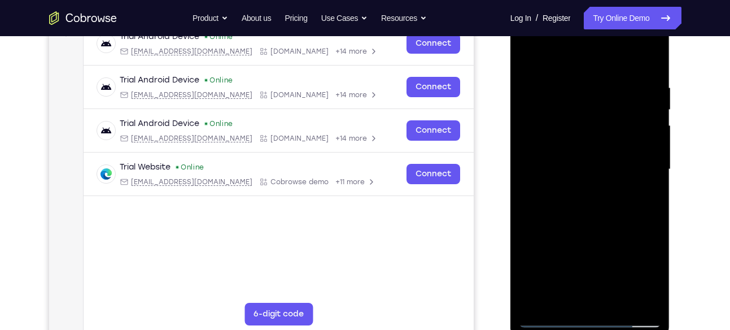
click at [651, 219] on div at bounding box center [590, 169] width 142 height 316
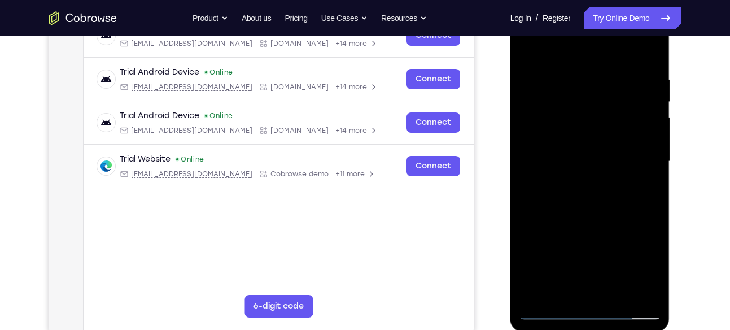
scroll to position [193, 0]
click at [653, 214] on div at bounding box center [590, 161] width 142 height 316
click at [615, 300] on div at bounding box center [590, 161] width 142 height 316
click at [617, 294] on div at bounding box center [590, 161] width 142 height 316
click at [605, 221] on div at bounding box center [590, 161] width 142 height 316
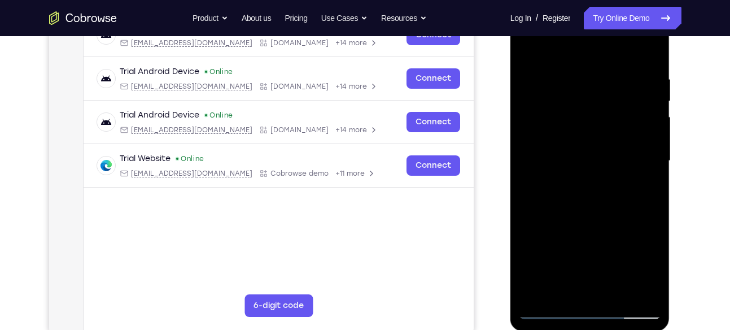
click at [606, 211] on div at bounding box center [590, 161] width 142 height 316
click at [573, 284] on div at bounding box center [590, 161] width 142 height 316
click at [651, 269] on div at bounding box center [590, 161] width 142 height 316
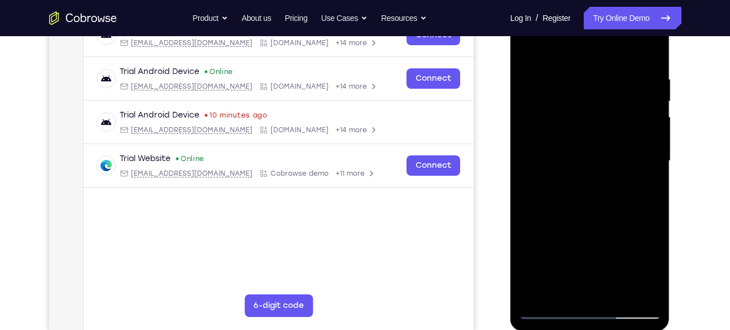
click at [651, 269] on div at bounding box center [590, 161] width 142 height 316
click at [642, 188] on div at bounding box center [590, 161] width 142 height 316
click at [525, 45] on div at bounding box center [590, 161] width 142 height 316
click at [567, 182] on div at bounding box center [590, 161] width 142 height 316
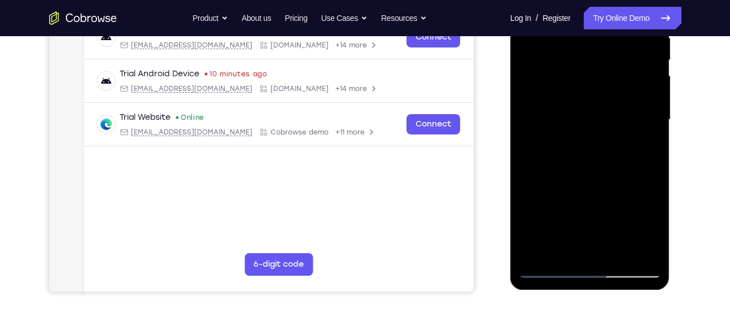
scroll to position [190, 0]
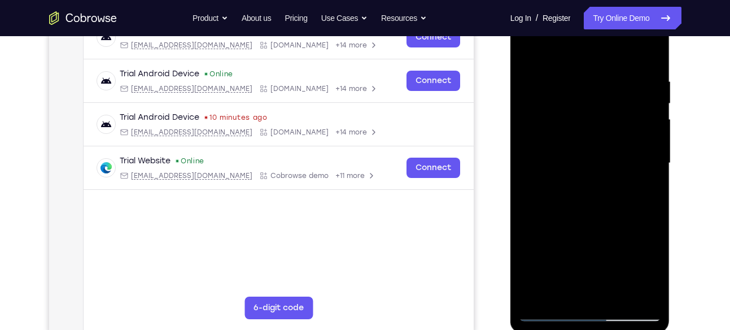
click at [590, 185] on div at bounding box center [590, 163] width 142 height 316
click at [582, 298] on div at bounding box center [590, 163] width 142 height 316
click at [648, 273] on div at bounding box center [590, 163] width 142 height 316
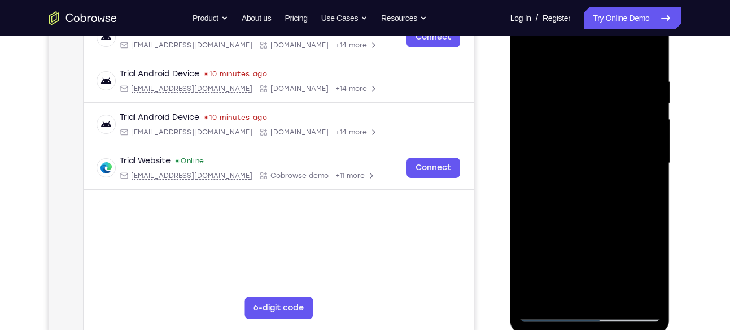
click at [648, 273] on div at bounding box center [590, 163] width 142 height 316
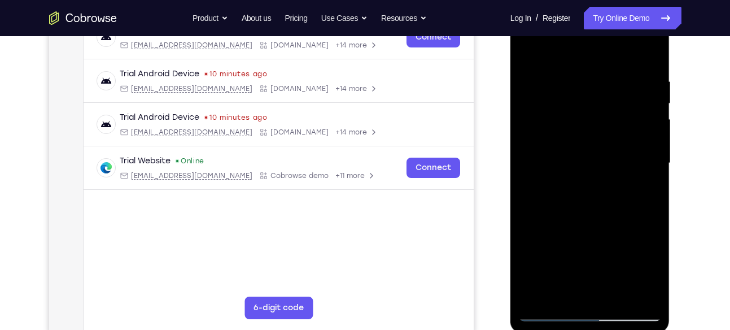
click at [648, 273] on div at bounding box center [590, 163] width 142 height 316
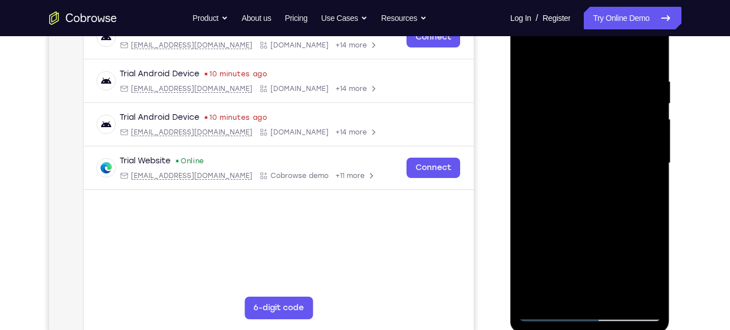
click at [648, 273] on div at bounding box center [590, 163] width 142 height 316
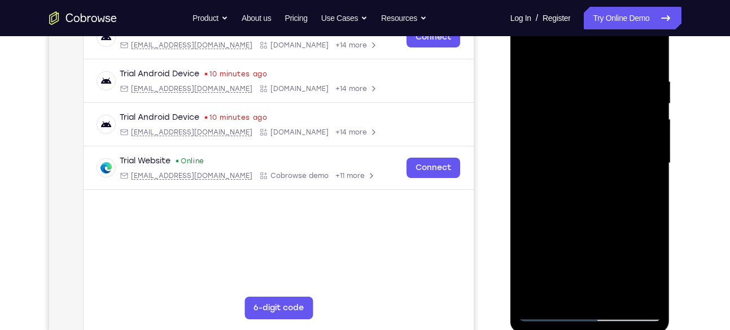
click at [648, 273] on div at bounding box center [590, 163] width 142 height 316
click at [653, 269] on div at bounding box center [590, 163] width 142 height 316
click at [646, 198] on div at bounding box center [590, 163] width 142 height 316
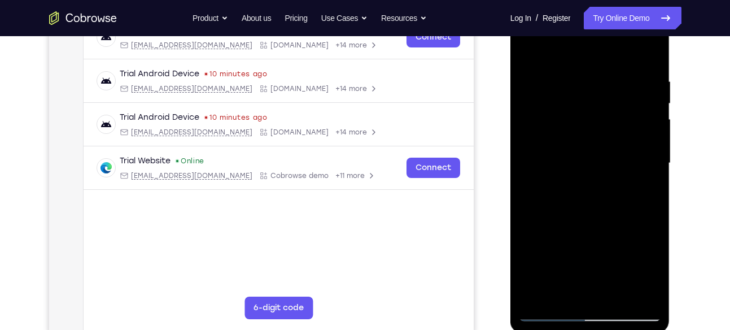
click at [646, 194] on div at bounding box center [590, 163] width 142 height 316
click at [524, 53] on div at bounding box center [590, 163] width 142 height 316
click at [582, 129] on div at bounding box center [590, 163] width 142 height 316
click at [580, 194] on div at bounding box center [590, 163] width 142 height 316
click at [534, 50] on div at bounding box center [590, 163] width 142 height 316
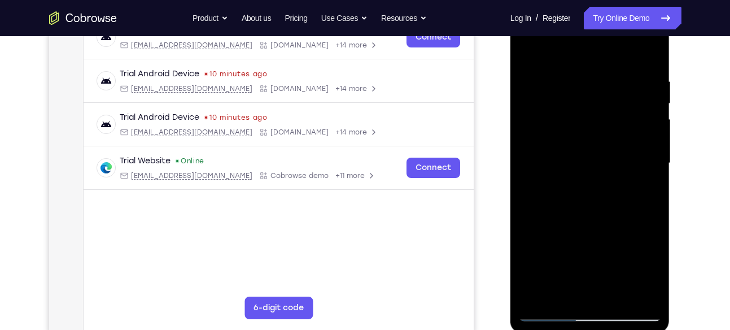
drag, startPoint x: 604, startPoint y: 179, endPoint x: 604, endPoint y: 115, distance: 63.8
click at [604, 115] on div at bounding box center [590, 163] width 142 height 316
drag, startPoint x: 589, startPoint y: 250, endPoint x: 595, endPoint y: 179, distance: 72.0
click at [595, 179] on div at bounding box center [590, 163] width 142 height 316
drag, startPoint x: 605, startPoint y: 251, endPoint x: 615, endPoint y: 167, distance: 84.7
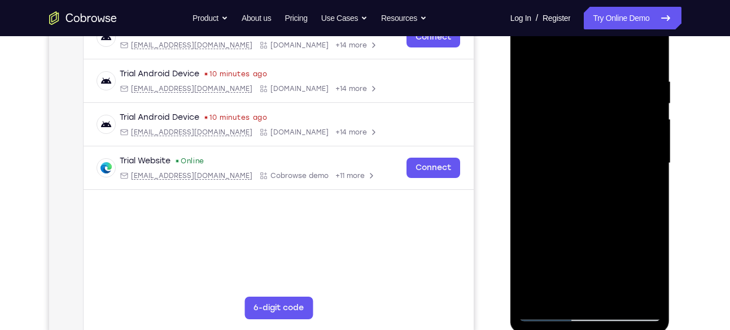
click at [615, 167] on div at bounding box center [590, 163] width 142 height 316
drag, startPoint x: 616, startPoint y: 212, endPoint x: 625, endPoint y: 129, distance: 83.5
drag, startPoint x: 625, startPoint y: 129, endPoint x: 635, endPoint y: 224, distance: 95.4
click at [635, 224] on div at bounding box center [590, 163] width 142 height 316
drag, startPoint x: 609, startPoint y: 242, endPoint x: 620, endPoint y: 151, distance: 91.0
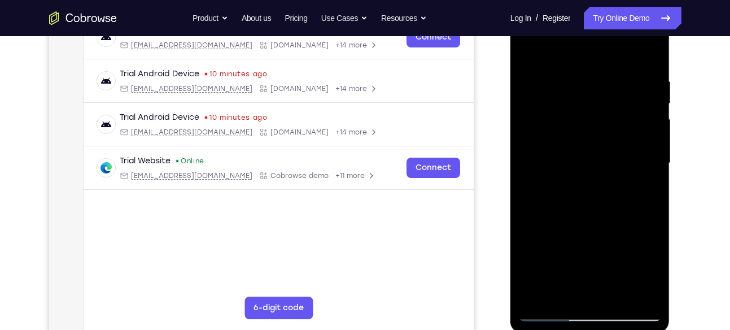
click at [620, 151] on div at bounding box center [590, 163] width 142 height 316
drag, startPoint x: 617, startPoint y: 236, endPoint x: 632, endPoint y: 171, distance: 66.5
click at [632, 171] on div at bounding box center [590, 163] width 142 height 316
drag, startPoint x: 622, startPoint y: 160, endPoint x: 630, endPoint y: 125, distance: 35.9
click at [630, 125] on div at bounding box center [590, 163] width 142 height 316
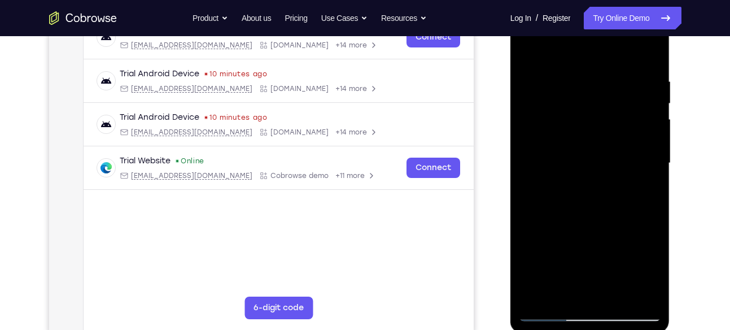
drag, startPoint x: 635, startPoint y: 71, endPoint x: 642, endPoint y: 41, distance: 30.3
click at [642, 41] on div at bounding box center [590, 163] width 142 height 316
drag, startPoint x: 604, startPoint y: 264, endPoint x: 613, endPoint y: 198, distance: 67.3
click at [613, 198] on div at bounding box center [590, 163] width 142 height 316
drag, startPoint x: 608, startPoint y: 238, endPoint x: 616, endPoint y: 182, distance: 56.4
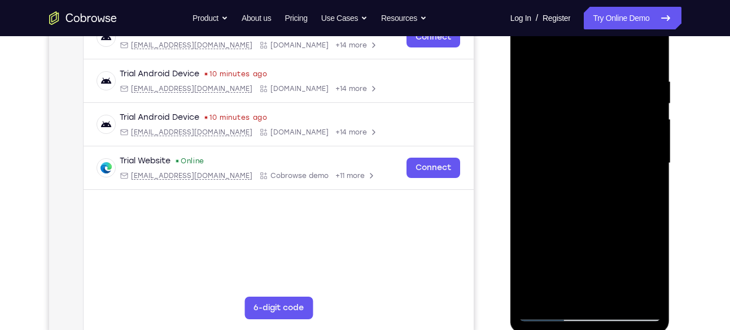
click at [616, 182] on div at bounding box center [590, 163] width 142 height 316
drag, startPoint x: 607, startPoint y: 242, endPoint x: 619, endPoint y: 140, distance: 102.9
click at [619, 140] on div at bounding box center [590, 163] width 142 height 316
drag, startPoint x: 620, startPoint y: 169, endPoint x: 633, endPoint y: 133, distance: 38.4
click at [633, 133] on div at bounding box center [590, 163] width 142 height 316
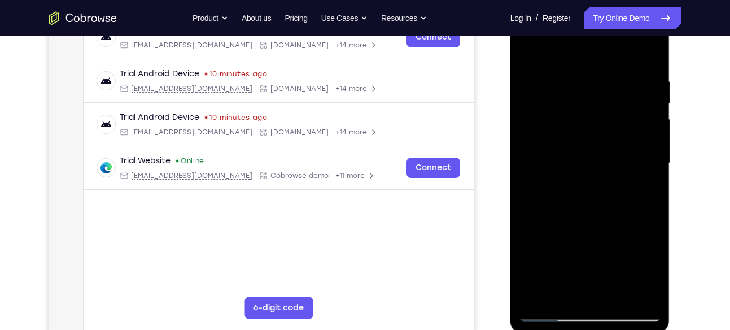
drag, startPoint x: 623, startPoint y: 214, endPoint x: 642, endPoint y: 46, distance: 168.9
click at [642, 46] on div at bounding box center [590, 163] width 142 height 316
drag, startPoint x: 610, startPoint y: 281, endPoint x: 620, endPoint y: 166, distance: 116.2
click at [620, 166] on div at bounding box center [590, 163] width 142 height 316
click at [619, 204] on div at bounding box center [590, 163] width 142 height 316
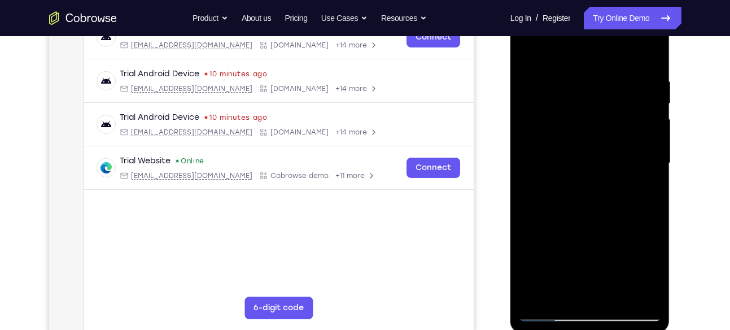
click at [619, 204] on div at bounding box center [590, 163] width 142 height 316
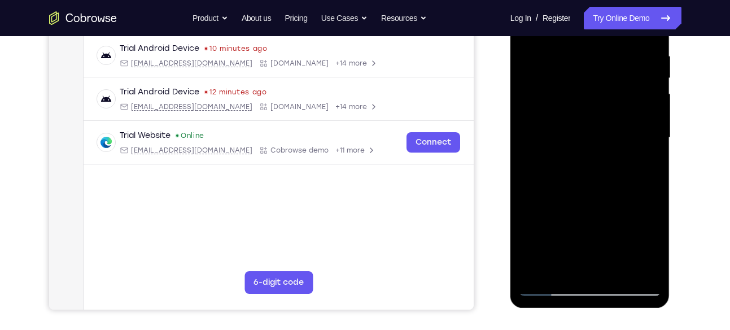
scroll to position [219, 0]
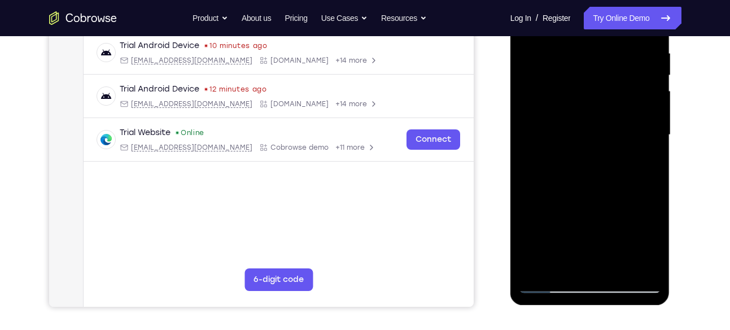
click at [581, 266] on div at bounding box center [590, 135] width 142 height 316
click at [613, 247] on div at bounding box center [590, 135] width 142 height 316
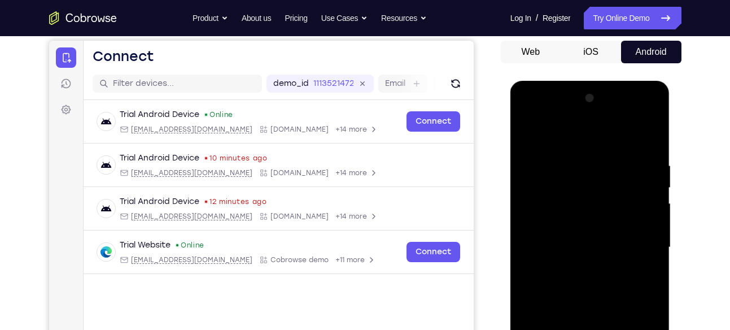
scroll to position [107, 0]
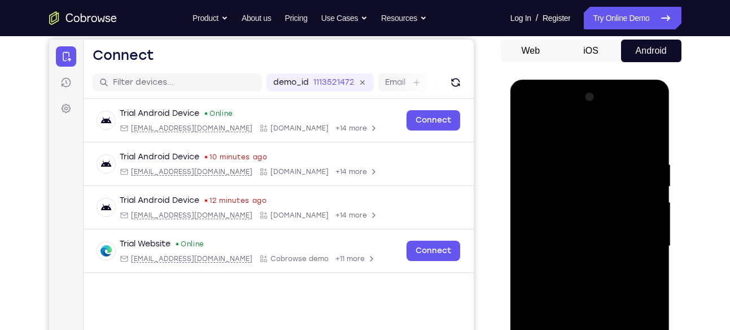
click at [534, 185] on div at bounding box center [590, 246] width 142 height 316
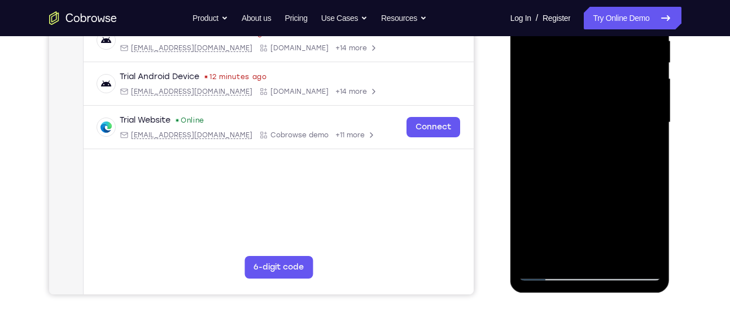
scroll to position [232, 0]
click at [654, 257] on div at bounding box center [590, 122] width 142 height 316
click at [560, 269] on div at bounding box center [590, 122] width 142 height 316
drag, startPoint x: 610, startPoint y: 201, endPoint x: 638, endPoint y: 112, distance: 93.1
click at [638, 112] on div at bounding box center [590, 122] width 142 height 316
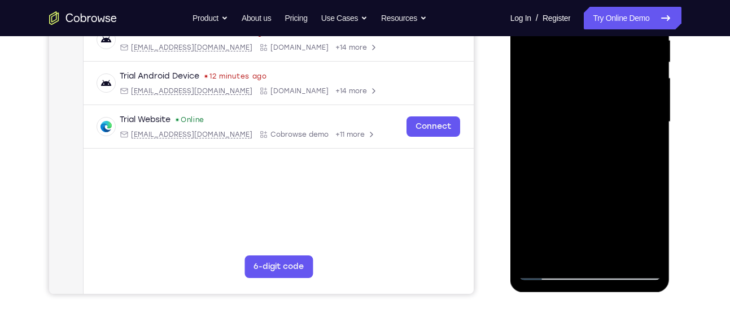
drag, startPoint x: 576, startPoint y: 192, endPoint x: 600, endPoint y: 129, distance: 66.7
click at [600, 129] on div at bounding box center [590, 122] width 142 height 316
drag, startPoint x: 589, startPoint y: 198, endPoint x: 607, endPoint y: 139, distance: 61.5
click at [607, 139] on div at bounding box center [590, 122] width 142 height 316
drag, startPoint x: 621, startPoint y: 203, endPoint x: 627, endPoint y: 153, distance: 50.7
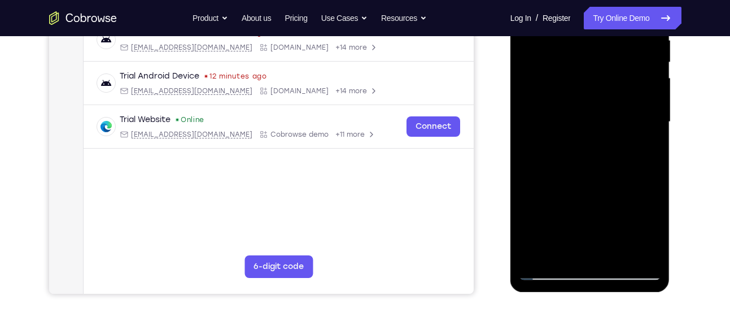
click at [627, 153] on div at bounding box center [590, 122] width 142 height 316
drag, startPoint x: 599, startPoint y: 229, endPoint x: 608, endPoint y: 118, distance: 112.2
click at [608, 118] on div at bounding box center [590, 122] width 142 height 316
drag, startPoint x: 579, startPoint y: 155, endPoint x: 589, endPoint y: 102, distance: 53.4
click at [589, 102] on div at bounding box center [590, 122] width 142 height 316
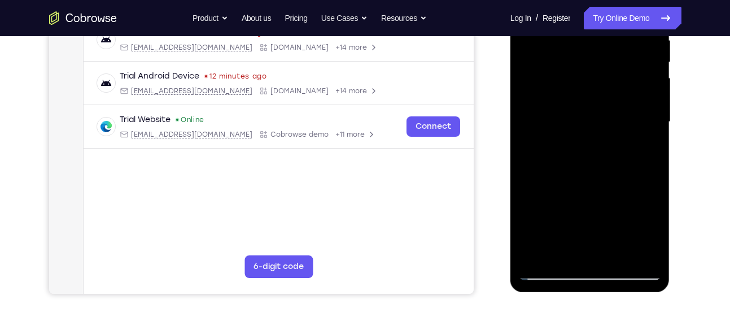
drag, startPoint x: 595, startPoint y: 156, endPoint x: 608, endPoint y: 118, distance: 41.3
click at [608, 118] on div at bounding box center [590, 122] width 142 height 316
drag, startPoint x: 603, startPoint y: 128, endPoint x: 608, endPoint y: 115, distance: 14.5
click at [608, 115] on div at bounding box center [590, 122] width 142 height 316
drag, startPoint x: 604, startPoint y: 124, endPoint x: 609, endPoint y: 111, distance: 13.8
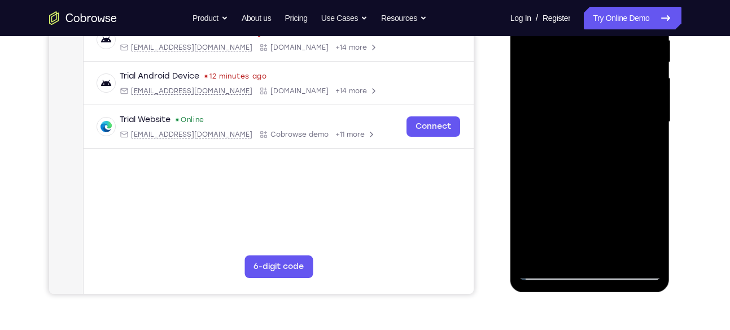
click at [609, 111] on div at bounding box center [590, 122] width 142 height 316
drag, startPoint x: 588, startPoint y: 167, endPoint x: 632, endPoint y: 82, distance: 95.8
click at [632, 82] on div at bounding box center [590, 122] width 142 height 316
drag, startPoint x: 578, startPoint y: 222, endPoint x: 608, endPoint y: 139, distance: 88.3
click at [608, 139] on div at bounding box center [590, 122] width 142 height 316
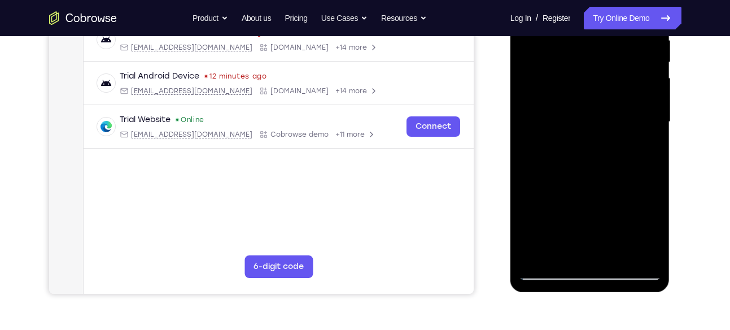
drag, startPoint x: 601, startPoint y: 175, endPoint x: 627, endPoint y: 36, distance: 141.5
click at [627, 36] on div at bounding box center [590, 122] width 142 height 316
drag, startPoint x: 610, startPoint y: 143, endPoint x: 619, endPoint y: 121, distance: 23.8
click at [619, 121] on div at bounding box center [590, 122] width 142 height 316
drag, startPoint x: 596, startPoint y: 187, endPoint x: 618, endPoint y: 137, distance: 54.9
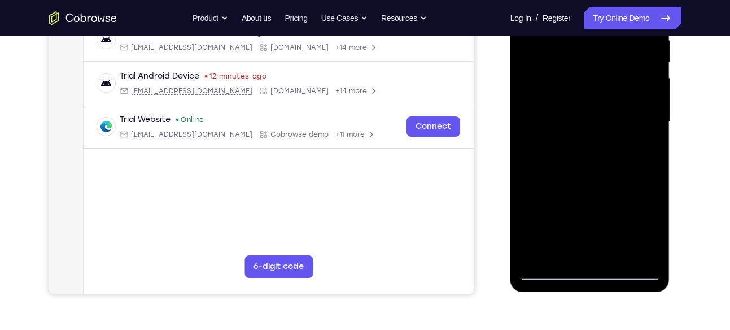
click at [618, 137] on div at bounding box center [590, 122] width 142 height 316
drag, startPoint x: 599, startPoint y: 186, endPoint x: 615, endPoint y: 99, distance: 87.9
click at [615, 99] on div at bounding box center [590, 122] width 142 height 316
click at [611, 256] on div at bounding box center [590, 122] width 142 height 316
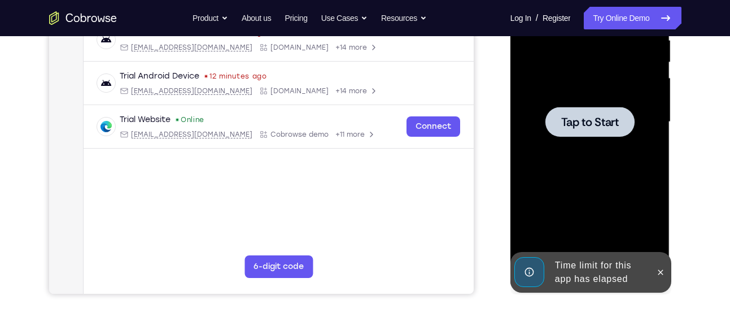
click at [586, 119] on span "Tap to Start" at bounding box center [591, 121] width 58 height 11
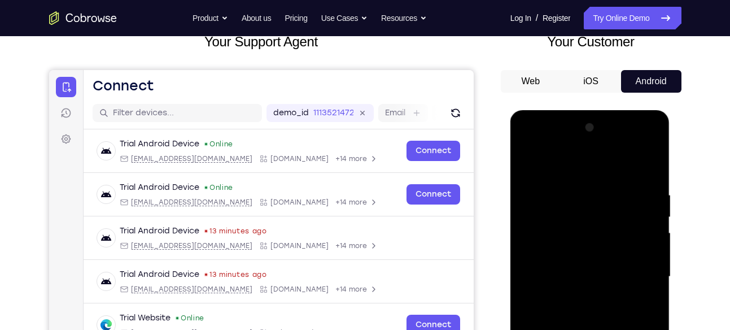
scroll to position [76, 0]
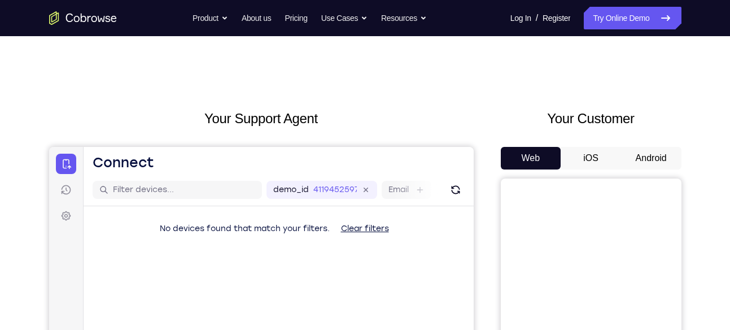
click at [641, 162] on button "Android" at bounding box center [651, 158] width 60 height 23
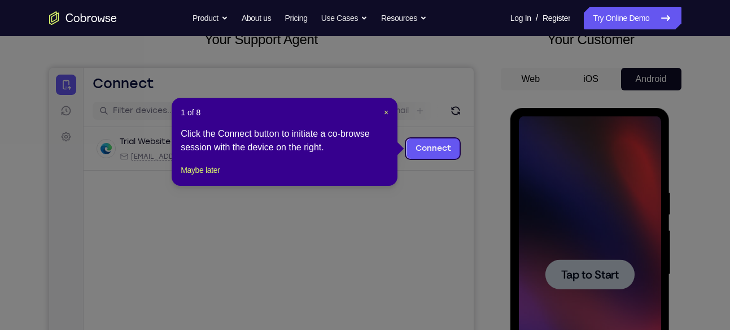
scroll to position [79, 0]
click at [388, 112] on span "×" at bounding box center [386, 112] width 5 height 9
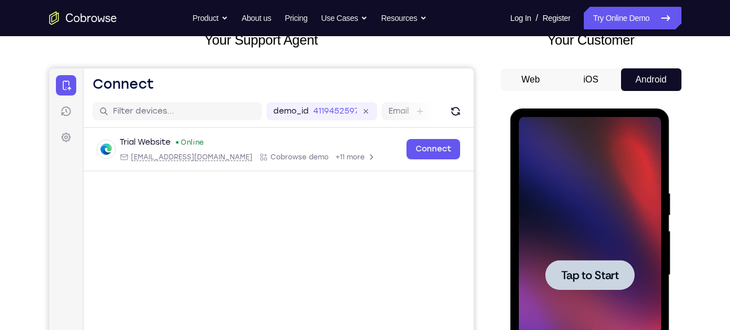
click at [638, 301] on div at bounding box center [590, 275] width 142 height 316
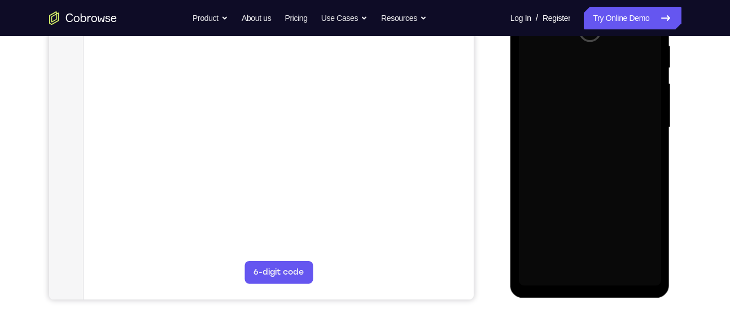
scroll to position [227, 0]
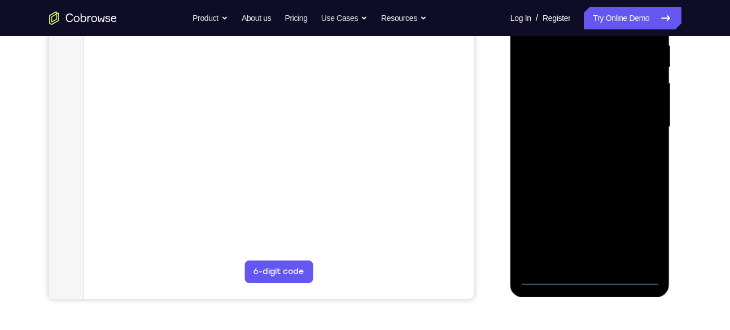
click at [590, 275] on div at bounding box center [590, 127] width 142 height 316
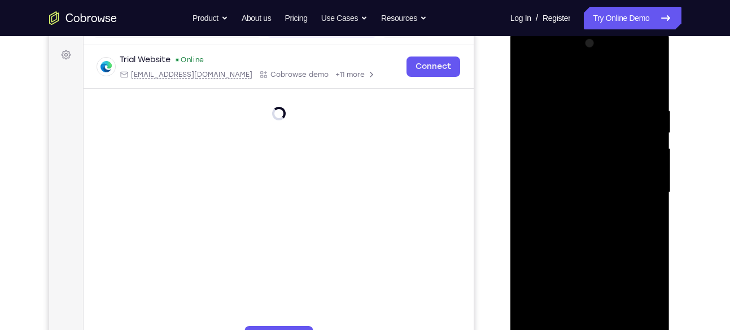
scroll to position [160, 0]
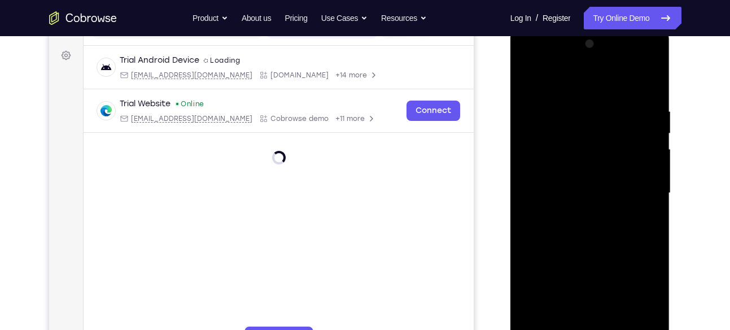
click at [639, 291] on div at bounding box center [590, 193] width 142 height 316
click at [576, 75] on div at bounding box center [590, 193] width 142 height 316
click at [637, 192] on div at bounding box center [590, 193] width 142 height 316
click at [581, 212] on div at bounding box center [590, 193] width 142 height 316
click at [568, 177] on div at bounding box center [590, 193] width 142 height 316
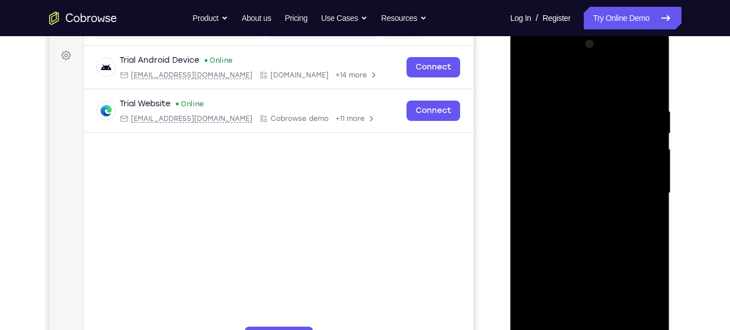
click at [569, 176] on div at bounding box center [590, 193] width 142 height 316
click at [587, 186] on div at bounding box center [590, 193] width 142 height 316
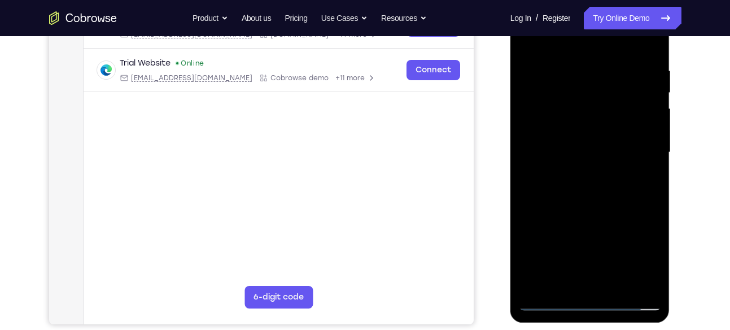
scroll to position [202, 0]
click at [613, 197] on div at bounding box center [590, 152] width 142 height 316
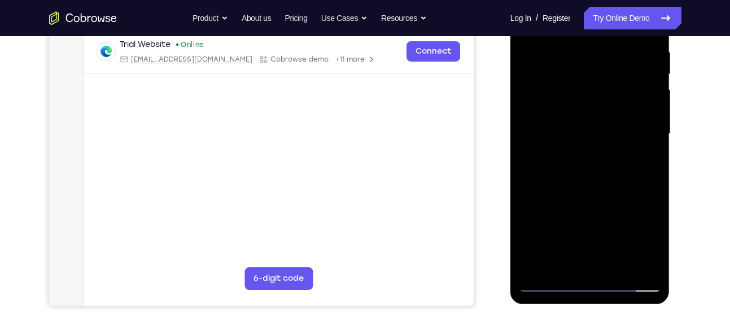
scroll to position [219, 0]
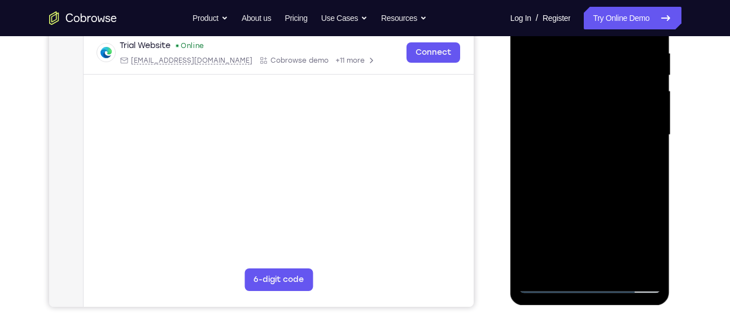
click at [652, 188] on div at bounding box center [590, 135] width 142 height 316
click at [618, 268] on div at bounding box center [590, 135] width 142 height 316
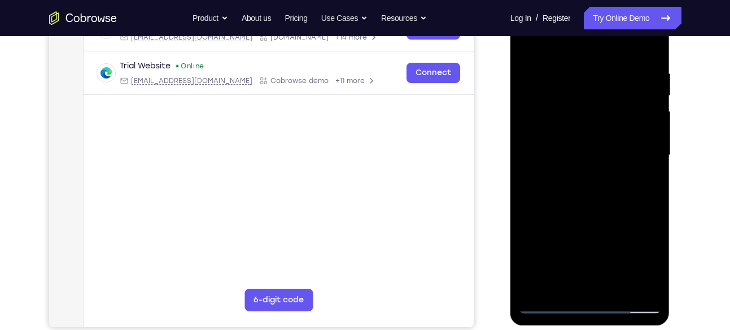
scroll to position [197, 0]
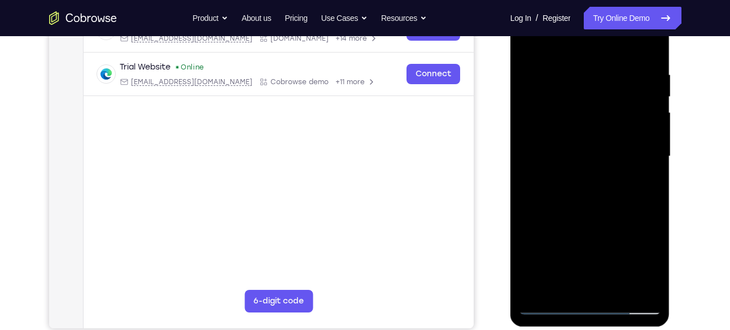
click at [590, 218] on div at bounding box center [590, 156] width 142 height 316
click at [606, 152] on div at bounding box center [590, 156] width 142 height 316
click at [588, 288] on div at bounding box center [590, 156] width 142 height 316
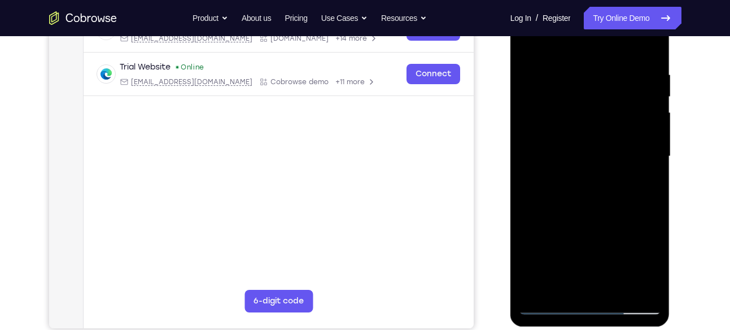
click at [646, 189] on div at bounding box center [590, 156] width 142 height 316
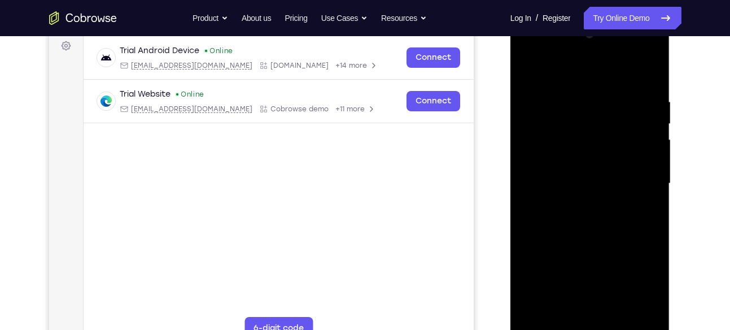
scroll to position [169, 0]
click at [527, 73] on div at bounding box center [590, 184] width 142 height 316
click at [551, 206] on div at bounding box center [590, 184] width 142 height 316
click at [533, 227] on div at bounding box center [590, 184] width 142 height 316
click at [634, 180] on div at bounding box center [590, 184] width 142 height 316
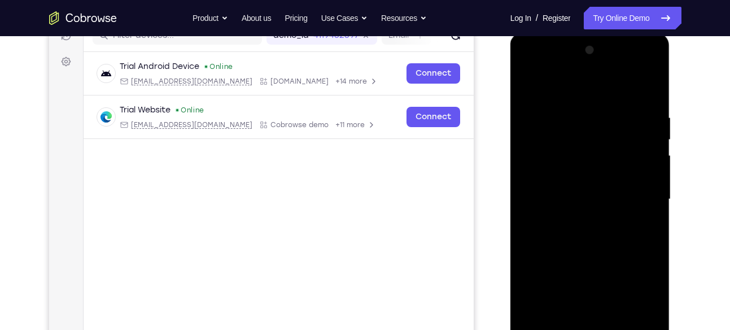
scroll to position [144, 0]
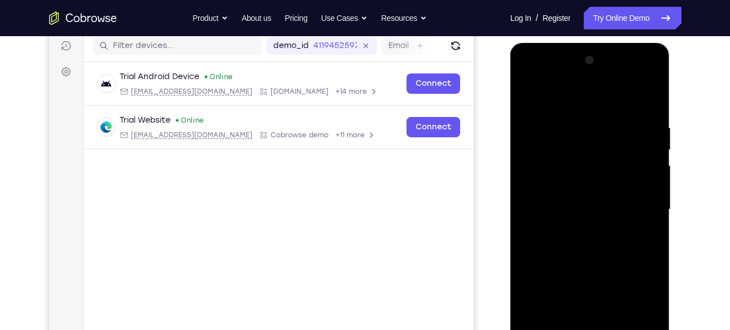
click at [641, 187] on div at bounding box center [590, 209] width 142 height 316
click at [645, 181] on div at bounding box center [590, 209] width 142 height 316
click at [547, 185] on div at bounding box center [590, 209] width 142 height 316
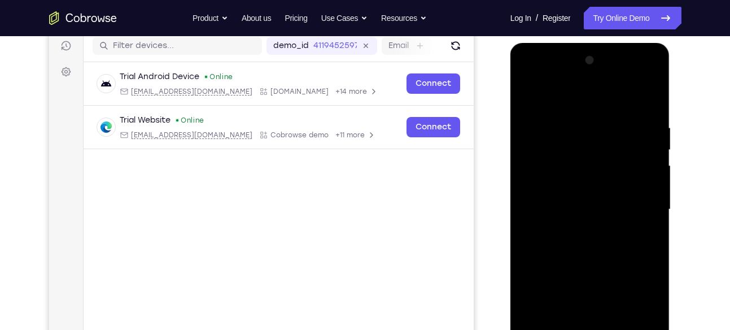
click at [651, 58] on div at bounding box center [590, 209] width 142 height 316
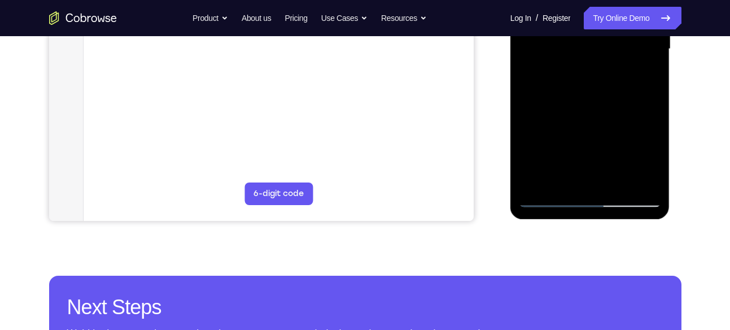
scroll to position [304, 0]
click at [537, 185] on div at bounding box center [590, 50] width 142 height 316
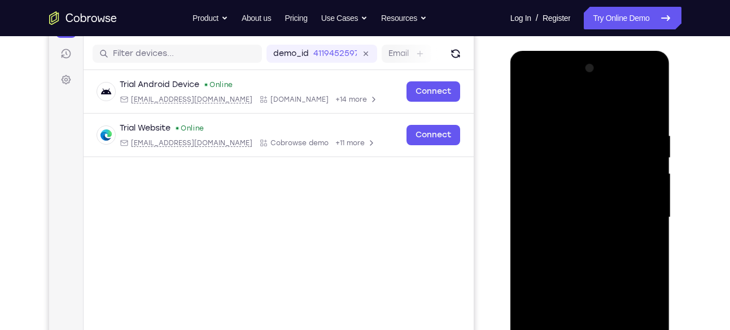
scroll to position [137, 0]
click at [571, 128] on div at bounding box center [590, 217] width 142 height 316
click at [624, 155] on div at bounding box center [590, 217] width 142 height 316
click at [536, 107] on div at bounding box center [590, 217] width 142 height 316
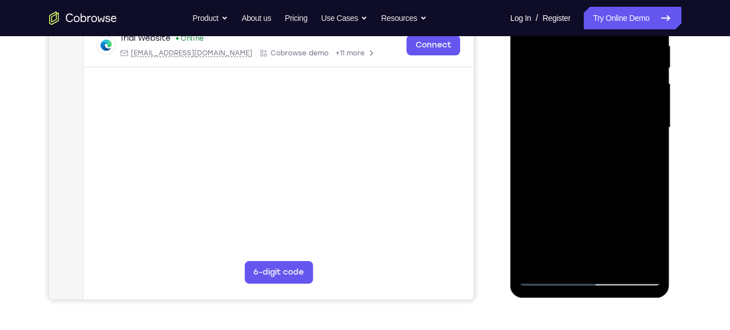
scroll to position [225, 0]
click at [641, 170] on div at bounding box center [590, 128] width 142 height 316
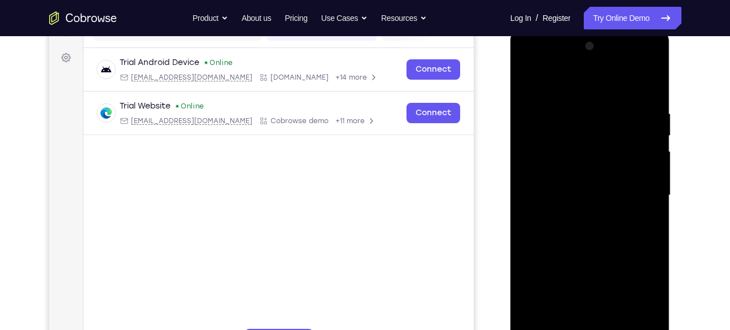
scroll to position [149, 0]
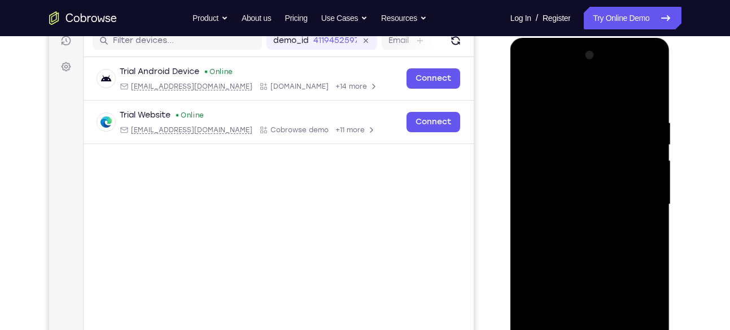
click at [532, 88] on div at bounding box center [590, 204] width 142 height 316
click at [541, 285] on div at bounding box center [590, 204] width 142 height 316
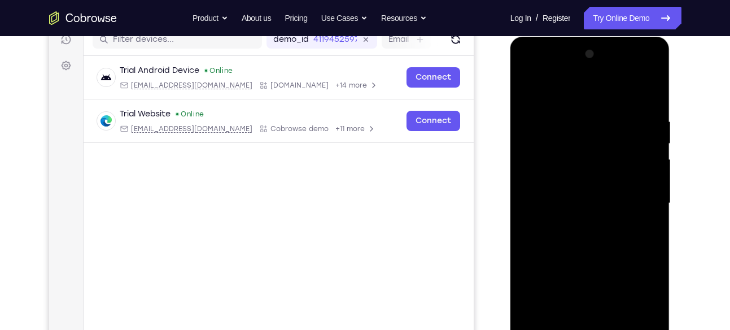
scroll to position [150, 0]
click at [530, 88] on div at bounding box center [590, 204] width 142 height 316
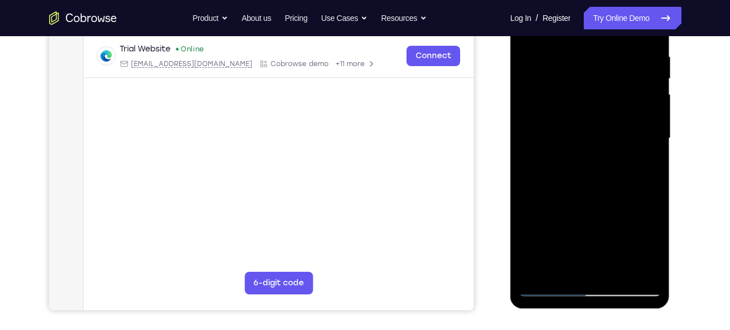
scroll to position [216, 0]
click at [597, 228] on div at bounding box center [590, 138] width 142 height 316
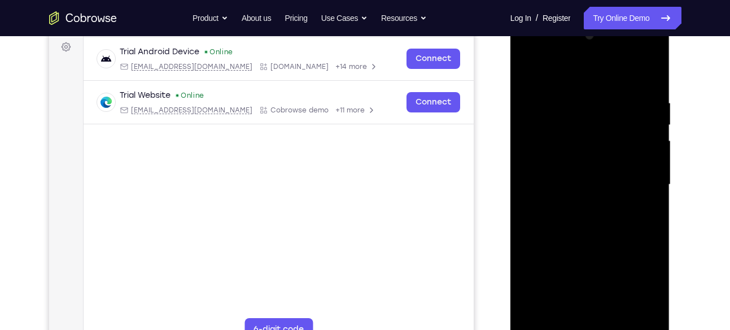
scroll to position [168, 0]
click at [529, 69] on div at bounding box center [590, 185] width 142 height 316
click at [590, 107] on div at bounding box center [590, 185] width 142 height 316
click at [572, 324] on div at bounding box center [590, 185] width 142 height 316
click at [542, 321] on div at bounding box center [590, 185] width 142 height 316
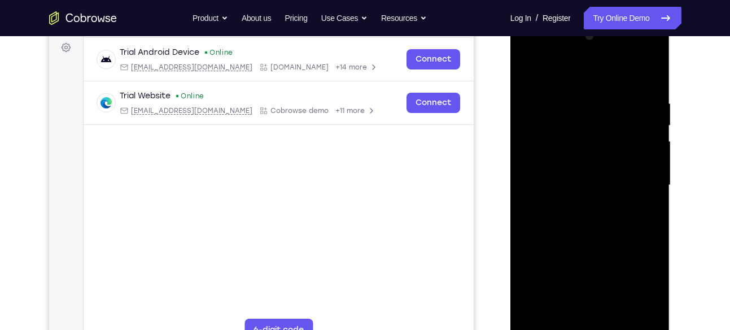
drag, startPoint x: 583, startPoint y: 98, endPoint x: 507, endPoint y: 88, distance: 76.4
click at [511, 88] on html "Online web based iOS Simulators and Android Emulators. Run iPhone, iPad, Mobile…" at bounding box center [591, 188] width 161 height 339
click at [624, 312] on div at bounding box center [590, 185] width 142 height 316
click at [531, 72] on div at bounding box center [590, 185] width 142 height 316
click at [649, 326] on div at bounding box center [590, 185] width 142 height 316
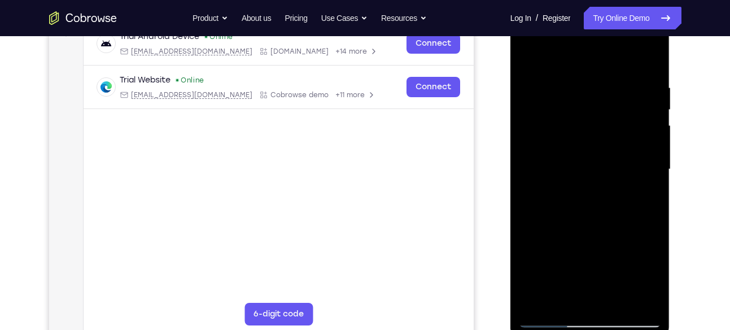
scroll to position [184, 0]
click at [576, 249] on div at bounding box center [590, 170] width 142 height 316
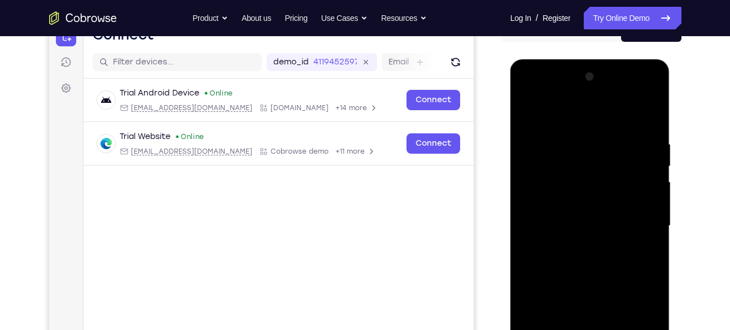
scroll to position [127, 0]
drag, startPoint x: 590, startPoint y: 228, endPoint x: 573, endPoint y: 176, distance: 55.2
click at [573, 176] on div at bounding box center [590, 226] width 142 height 316
drag, startPoint x: 587, startPoint y: 278, endPoint x: 566, endPoint y: 95, distance: 183.7
click at [566, 95] on div at bounding box center [590, 226] width 142 height 316
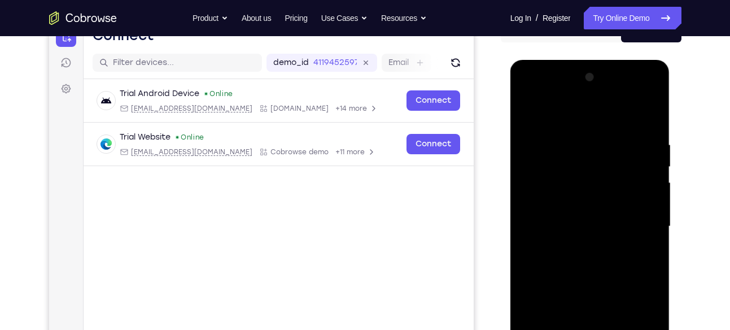
drag, startPoint x: 585, startPoint y: 193, endPoint x: 568, endPoint y: 133, distance: 62.8
click at [568, 133] on div at bounding box center [590, 226] width 142 height 316
click at [601, 256] on div at bounding box center [590, 226] width 142 height 316
drag, startPoint x: 601, startPoint y: 256, endPoint x: 562, endPoint y: 173, distance: 91.7
click at [562, 173] on div at bounding box center [590, 226] width 142 height 316
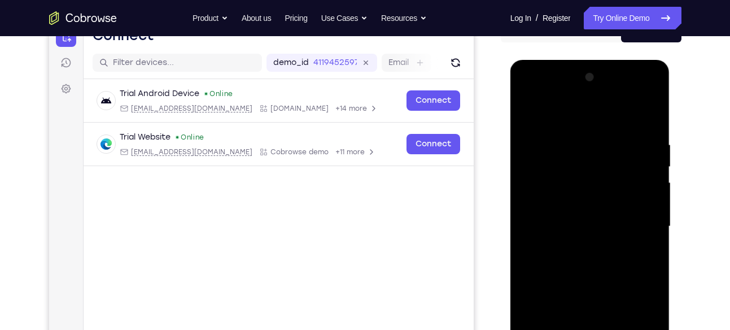
drag, startPoint x: 589, startPoint y: 274, endPoint x: 575, endPoint y: 212, distance: 63.7
click at [575, 212] on div at bounding box center [590, 226] width 142 height 316
drag, startPoint x: 621, startPoint y: 221, endPoint x: 599, endPoint y: 176, distance: 49.8
click at [599, 176] on div at bounding box center [590, 226] width 142 height 316
drag, startPoint x: 599, startPoint y: 199, endPoint x: 565, endPoint y: 146, distance: 63.2
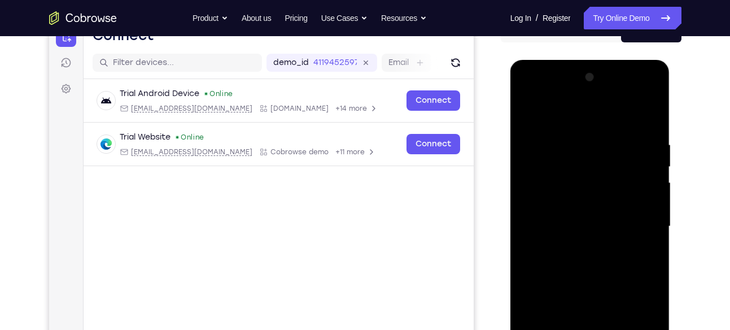
click at [565, 146] on div at bounding box center [590, 226] width 142 height 316
drag, startPoint x: 586, startPoint y: 238, endPoint x: 554, endPoint y: 174, distance: 71.2
click at [554, 174] on div at bounding box center [590, 226] width 142 height 316
drag, startPoint x: 575, startPoint y: 230, endPoint x: 541, endPoint y: 175, distance: 65.2
click at [541, 175] on div at bounding box center [590, 226] width 142 height 316
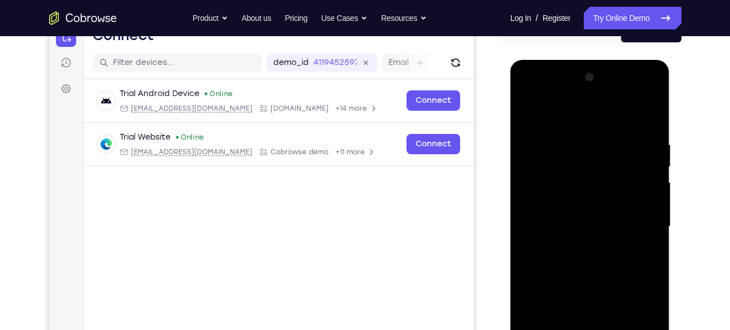
click at [655, 212] on div at bounding box center [590, 226] width 142 height 316
drag, startPoint x: 607, startPoint y: 227, endPoint x: 576, endPoint y: 158, distance: 75.4
click at [576, 158] on div at bounding box center [590, 226] width 142 height 316
drag, startPoint x: 599, startPoint y: 246, endPoint x: 569, endPoint y: 192, distance: 61.9
click at [569, 192] on div at bounding box center [590, 226] width 142 height 316
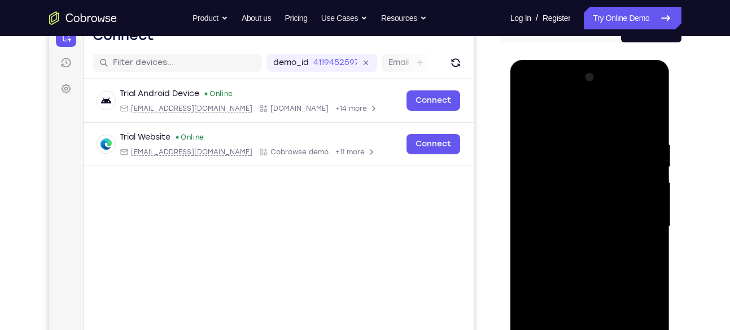
drag, startPoint x: 602, startPoint y: 260, endPoint x: 578, endPoint y: 193, distance: 71.1
click at [578, 193] on div at bounding box center [590, 226] width 142 height 316
drag, startPoint x: 594, startPoint y: 244, endPoint x: 581, endPoint y: 200, distance: 45.9
click at [581, 200] on div at bounding box center [590, 226] width 142 height 316
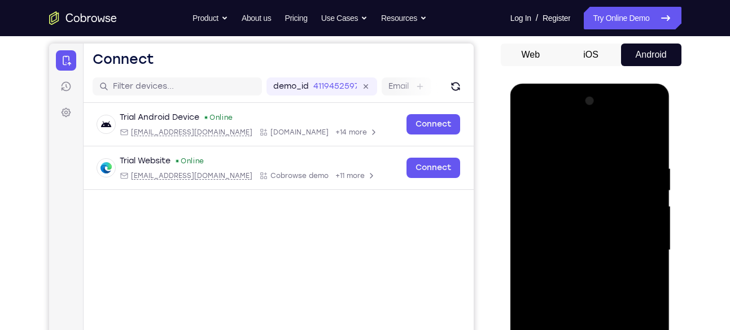
scroll to position [103, 0]
click at [655, 209] on div at bounding box center [590, 251] width 142 height 316
click at [523, 210] on div at bounding box center [590, 251] width 142 height 316
click at [574, 243] on div at bounding box center [590, 251] width 142 height 316
drag, startPoint x: 574, startPoint y: 243, endPoint x: 615, endPoint y: 189, distance: 67.7
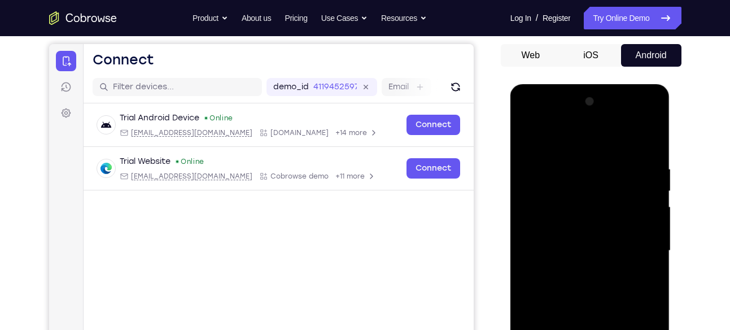
click at [615, 189] on div at bounding box center [590, 251] width 142 height 316
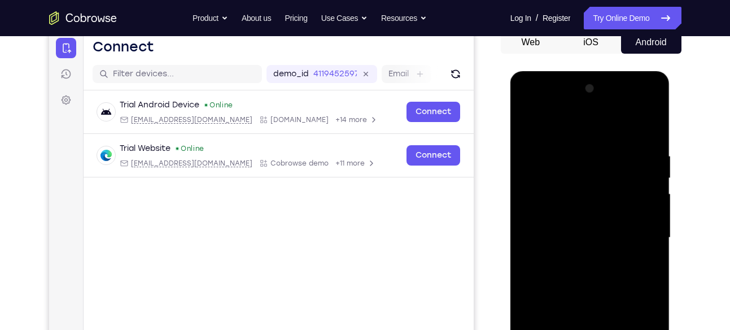
scroll to position [112, 0]
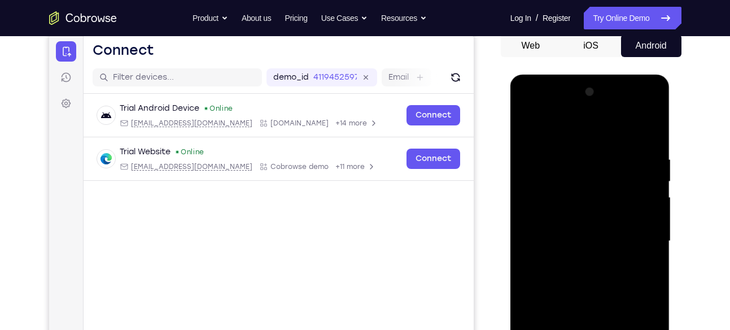
drag, startPoint x: 594, startPoint y: 233, endPoint x: 589, endPoint y: 221, distance: 12.4
click at [589, 221] on div at bounding box center [590, 241] width 142 height 316
drag, startPoint x: 589, startPoint y: 221, endPoint x: 550, endPoint y: 162, distance: 71.5
click at [550, 162] on div at bounding box center [590, 241] width 142 height 316
drag, startPoint x: 593, startPoint y: 249, endPoint x: 529, endPoint y: 160, distance: 108.8
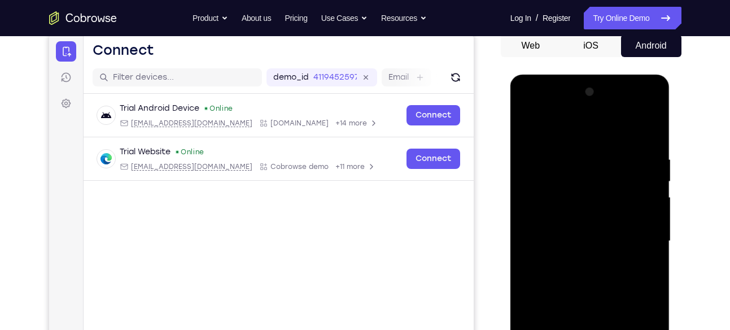
click at [529, 160] on div at bounding box center [590, 241] width 142 height 316
drag, startPoint x: 572, startPoint y: 227, endPoint x: 547, endPoint y: 177, distance: 56.3
click at [547, 177] on div at bounding box center [590, 241] width 142 height 316
drag, startPoint x: 586, startPoint y: 227, endPoint x: 577, endPoint y: 168, distance: 59.4
click at [577, 168] on div at bounding box center [590, 241] width 142 height 316
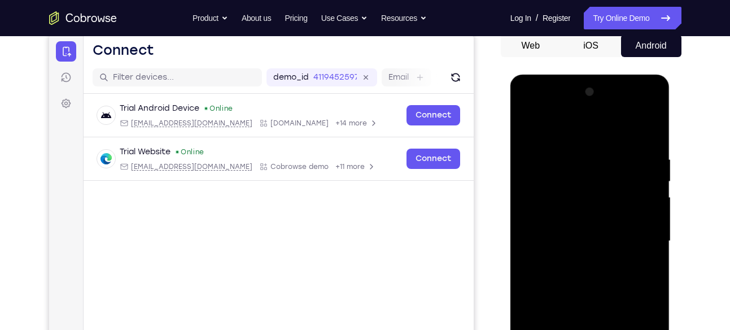
drag, startPoint x: 621, startPoint y: 173, endPoint x: 641, endPoint y: 235, distance: 64.8
click at [641, 235] on div at bounding box center [590, 241] width 142 height 316
drag, startPoint x: 619, startPoint y: 193, endPoint x: 631, endPoint y: 214, distance: 24.0
click at [631, 214] on div at bounding box center [590, 241] width 142 height 316
click at [653, 202] on div at bounding box center [590, 241] width 142 height 316
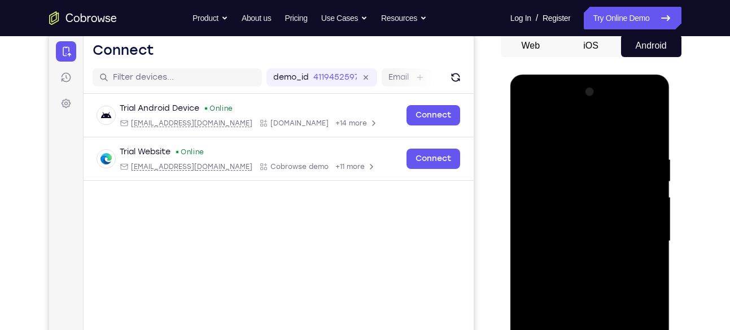
click at [653, 202] on div at bounding box center [590, 241] width 142 height 316
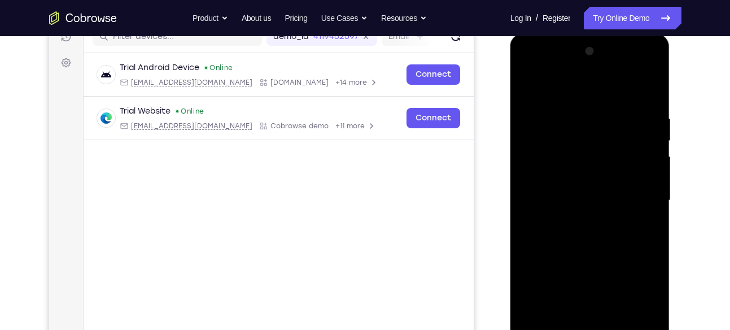
scroll to position [154, 0]
drag, startPoint x: 610, startPoint y: 207, endPoint x: 578, endPoint y: 183, distance: 40.3
click at [578, 183] on div at bounding box center [590, 200] width 142 height 316
drag, startPoint x: 594, startPoint y: 237, endPoint x: 581, endPoint y: 166, distance: 72.3
click at [581, 166] on div at bounding box center [590, 200] width 142 height 316
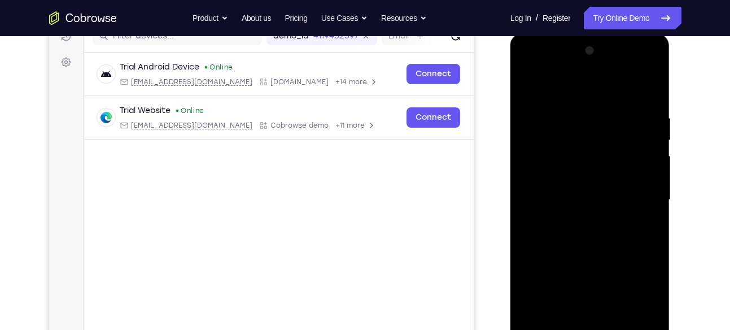
drag, startPoint x: 582, startPoint y: 207, endPoint x: 547, endPoint y: 145, distance: 71.1
click at [547, 145] on div at bounding box center [590, 200] width 142 height 316
drag, startPoint x: 595, startPoint y: 224, endPoint x: 563, endPoint y: 73, distance: 154.2
click at [563, 73] on div at bounding box center [590, 200] width 142 height 316
drag, startPoint x: 545, startPoint y: 247, endPoint x: 523, endPoint y: 197, distance: 54.1
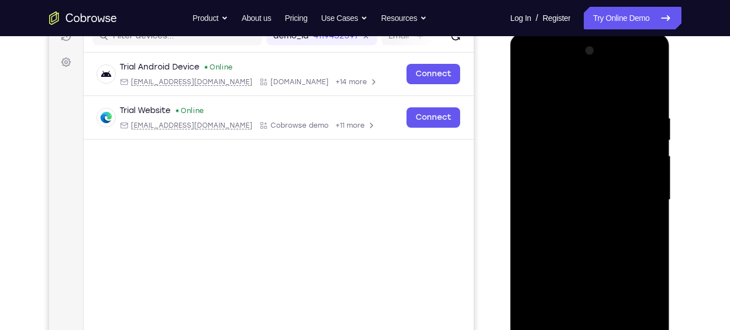
click at [523, 197] on div at bounding box center [590, 200] width 142 height 316
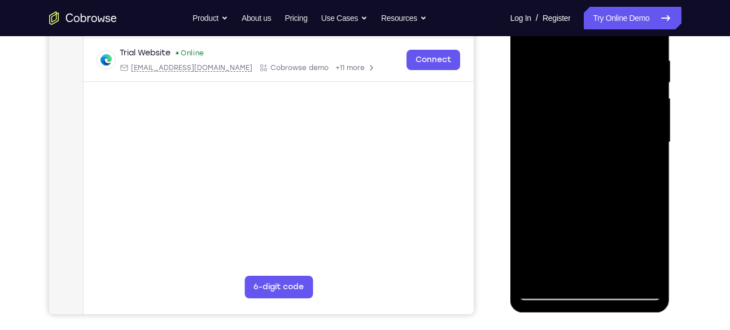
scroll to position [212, 0]
click at [539, 275] on div at bounding box center [590, 142] width 142 height 316
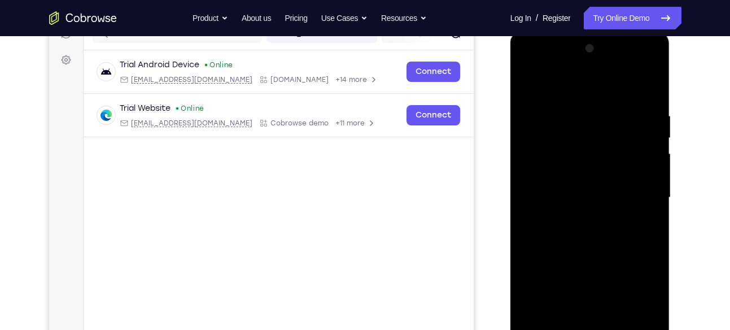
scroll to position [156, 0]
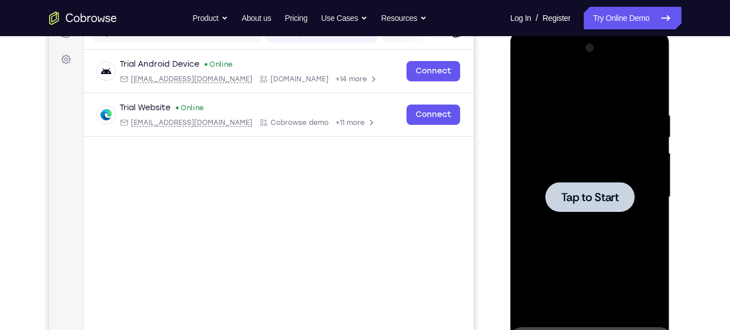
click at [581, 192] on span "Tap to Start" at bounding box center [591, 197] width 58 height 11
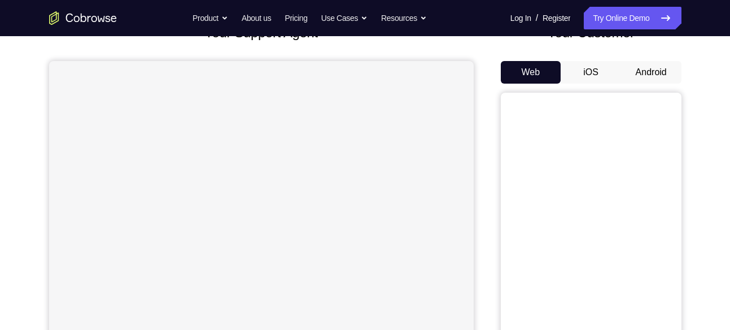
click at [656, 83] on button "Android" at bounding box center [651, 72] width 60 height 23
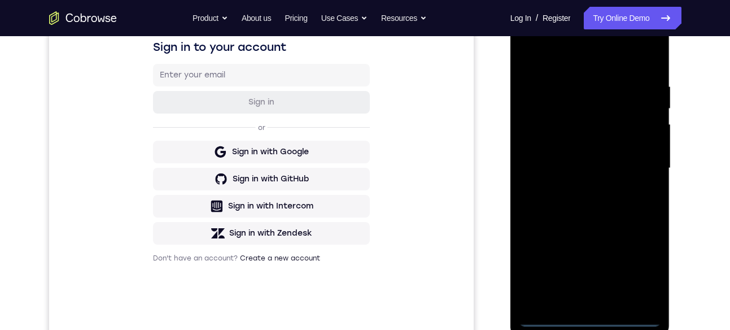
scroll to position [186, 0]
click at [584, 321] on div at bounding box center [590, 168] width 142 height 316
click at [637, 269] on div at bounding box center [590, 168] width 142 height 316
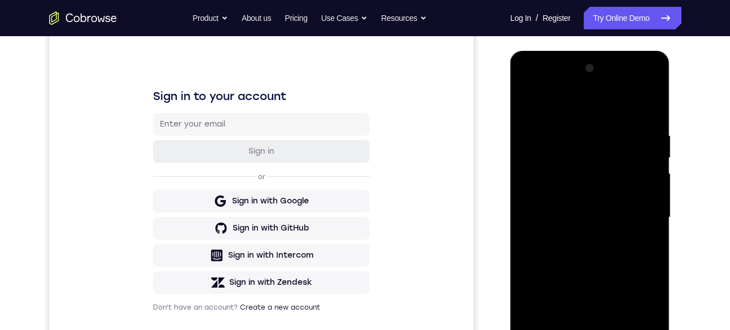
scroll to position [136, 0]
click at [549, 109] on div at bounding box center [590, 218] width 142 height 316
click at [644, 223] on div at bounding box center [590, 218] width 142 height 316
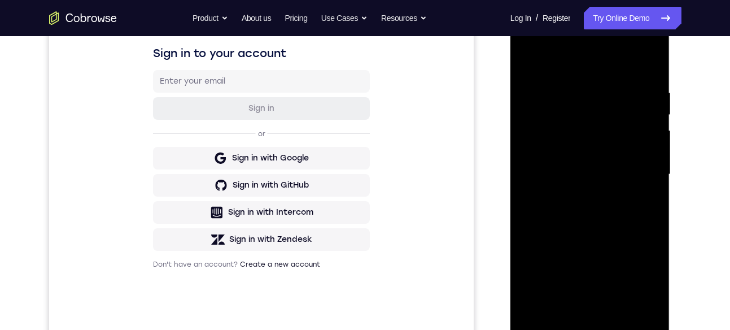
scroll to position [180, 0]
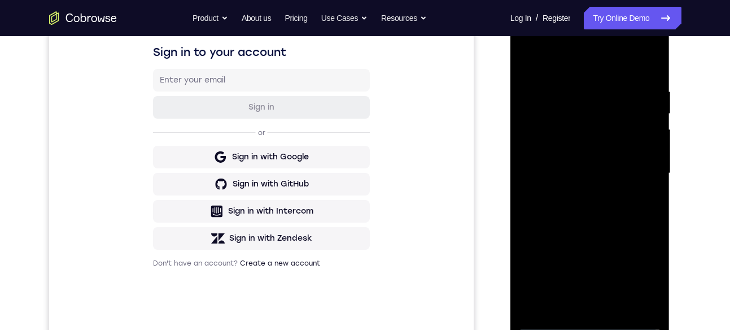
click at [591, 276] on div at bounding box center [590, 173] width 142 height 316
click at [601, 305] on div at bounding box center [590, 173] width 142 height 316
click at [604, 144] on div at bounding box center [590, 173] width 142 height 316
click at [597, 168] on div at bounding box center [590, 173] width 142 height 316
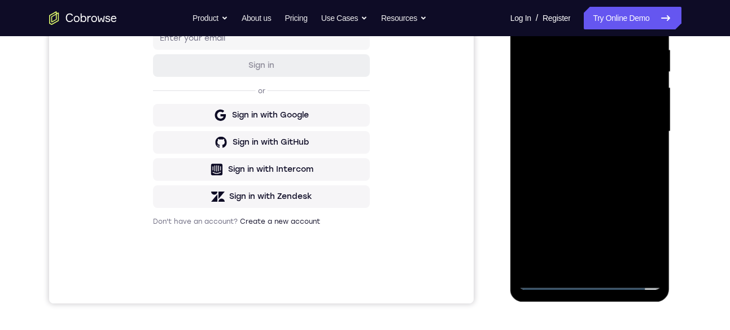
scroll to position [223, 0]
click at [642, 258] on div at bounding box center [590, 131] width 142 height 316
click at [650, 120] on div at bounding box center [590, 131] width 142 height 316
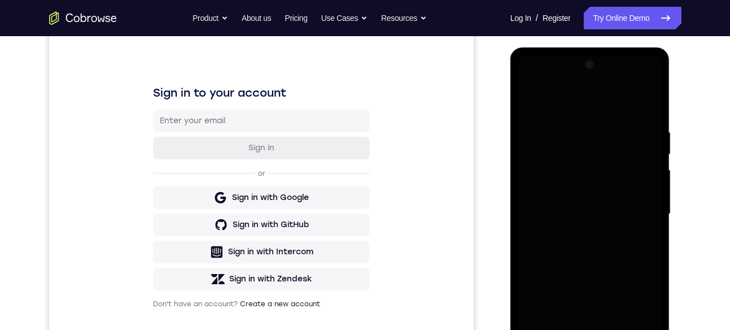
scroll to position [140, 0]
click at [606, 208] on div at bounding box center [590, 213] width 142 height 316
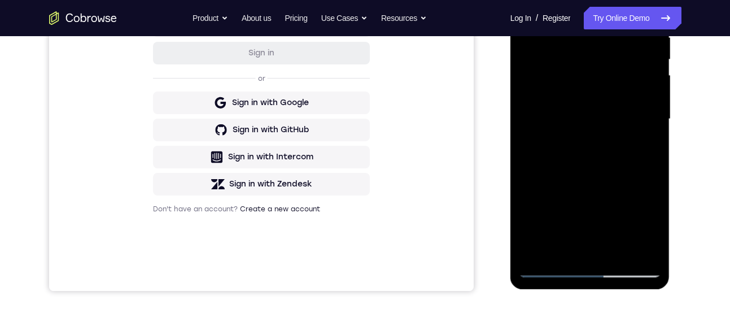
scroll to position [235, 0]
click at [542, 262] on div at bounding box center [590, 118] width 142 height 316
click at [551, 264] on div at bounding box center [590, 118] width 142 height 316
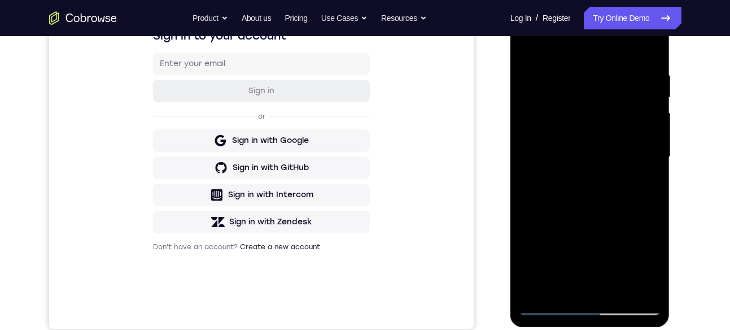
scroll to position [197, 0]
click at [603, 287] on div at bounding box center [590, 156] width 142 height 316
click at [586, 134] on div at bounding box center [590, 156] width 142 height 316
click at [563, 153] on div at bounding box center [590, 156] width 142 height 316
click at [580, 148] on div at bounding box center [590, 156] width 142 height 316
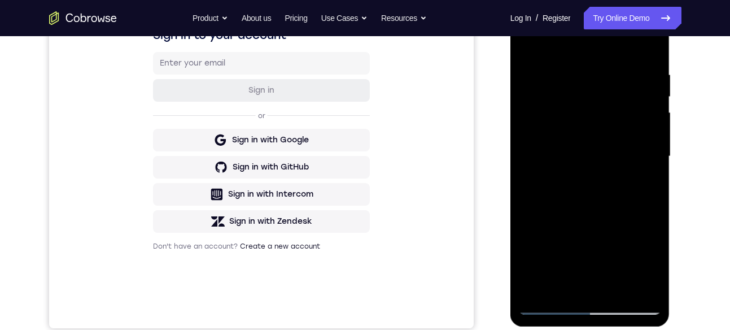
click at [647, 282] on div at bounding box center [590, 156] width 142 height 316
click at [650, 139] on div at bounding box center [590, 156] width 142 height 316
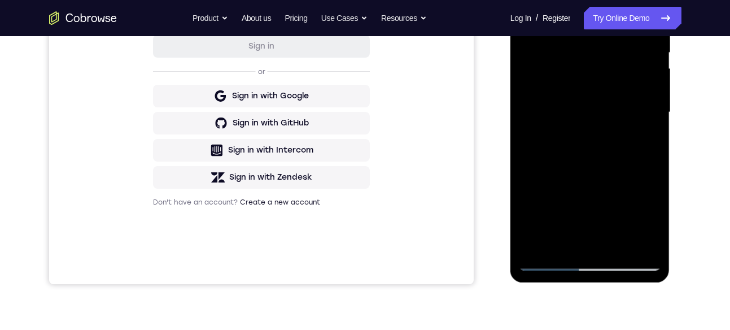
scroll to position [250, 0]
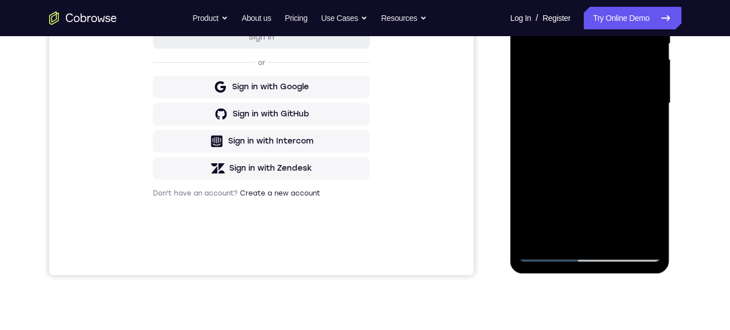
click at [600, 248] on div at bounding box center [590, 103] width 142 height 316
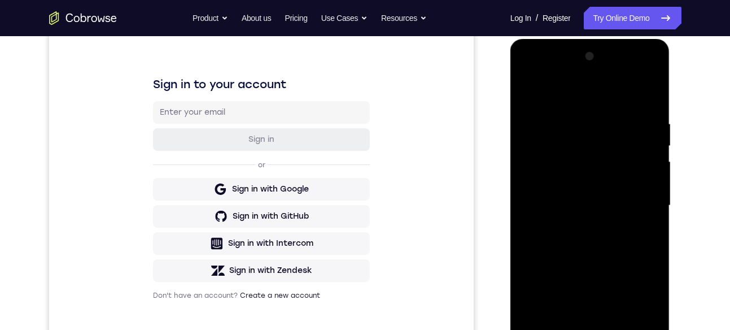
scroll to position [142, 0]
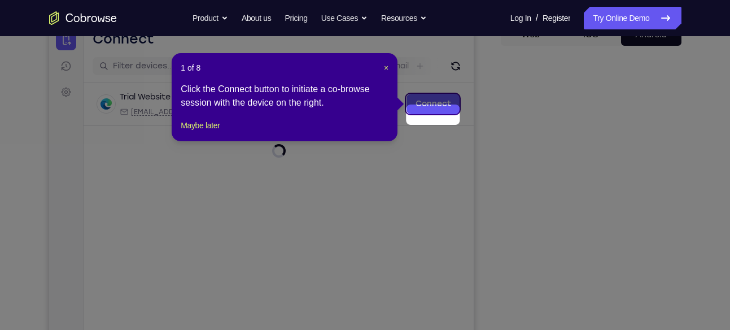
scroll to position [103, 0]
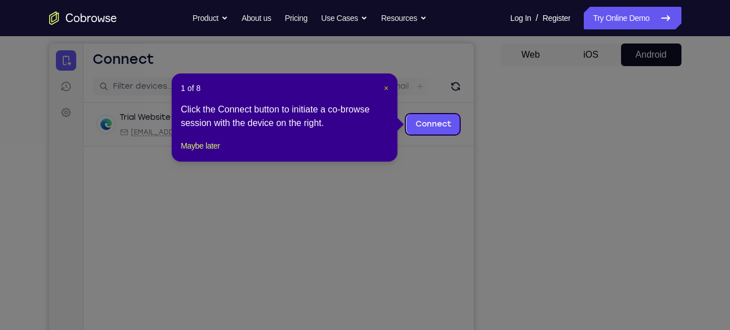
click at [385, 92] on span "×" at bounding box center [386, 88] width 5 height 9
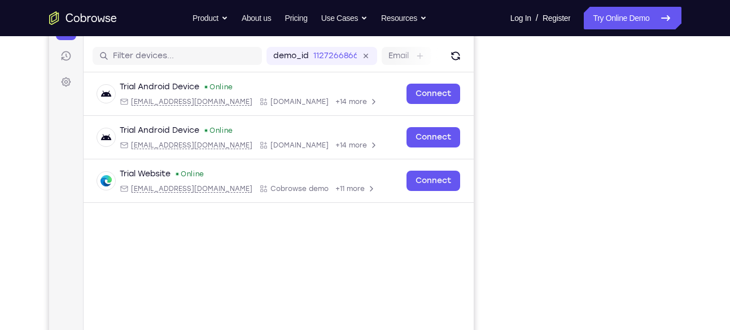
scroll to position [133, 0]
